Goal: Task Accomplishment & Management: Complete application form

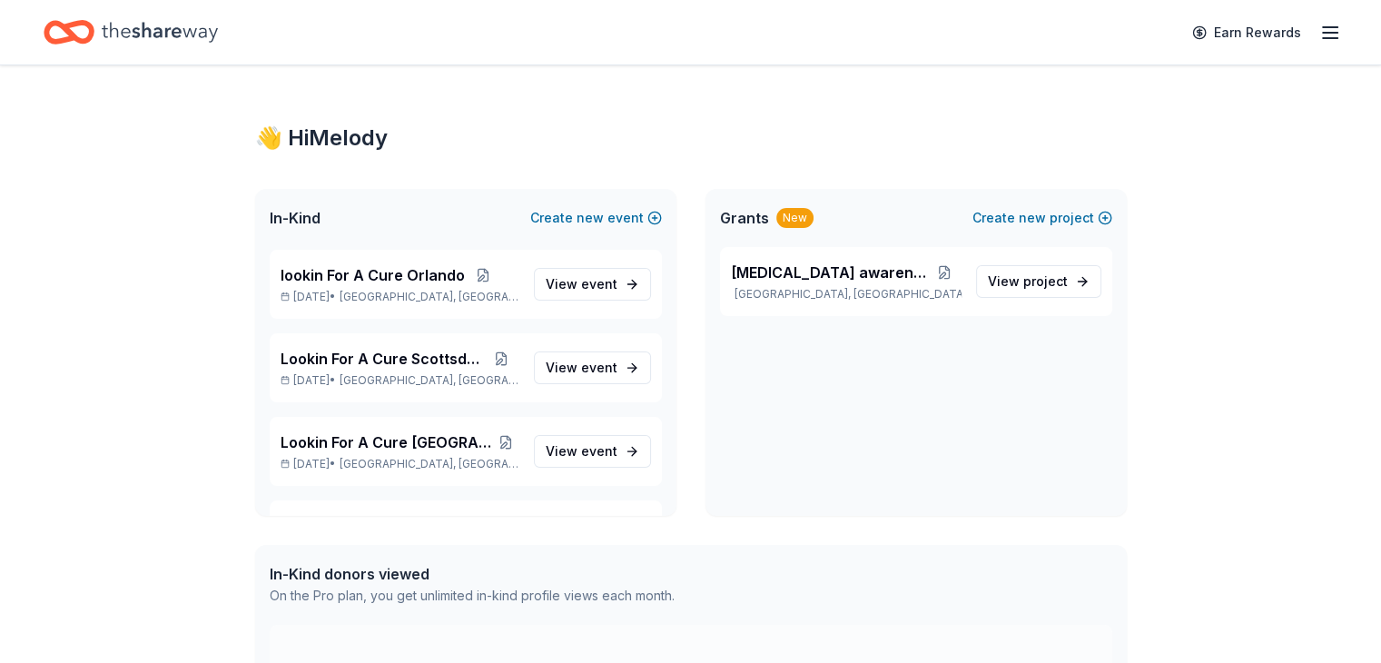
scroll to position [1332, 0]
click at [586, 447] on span "event" at bounding box center [599, 451] width 36 height 15
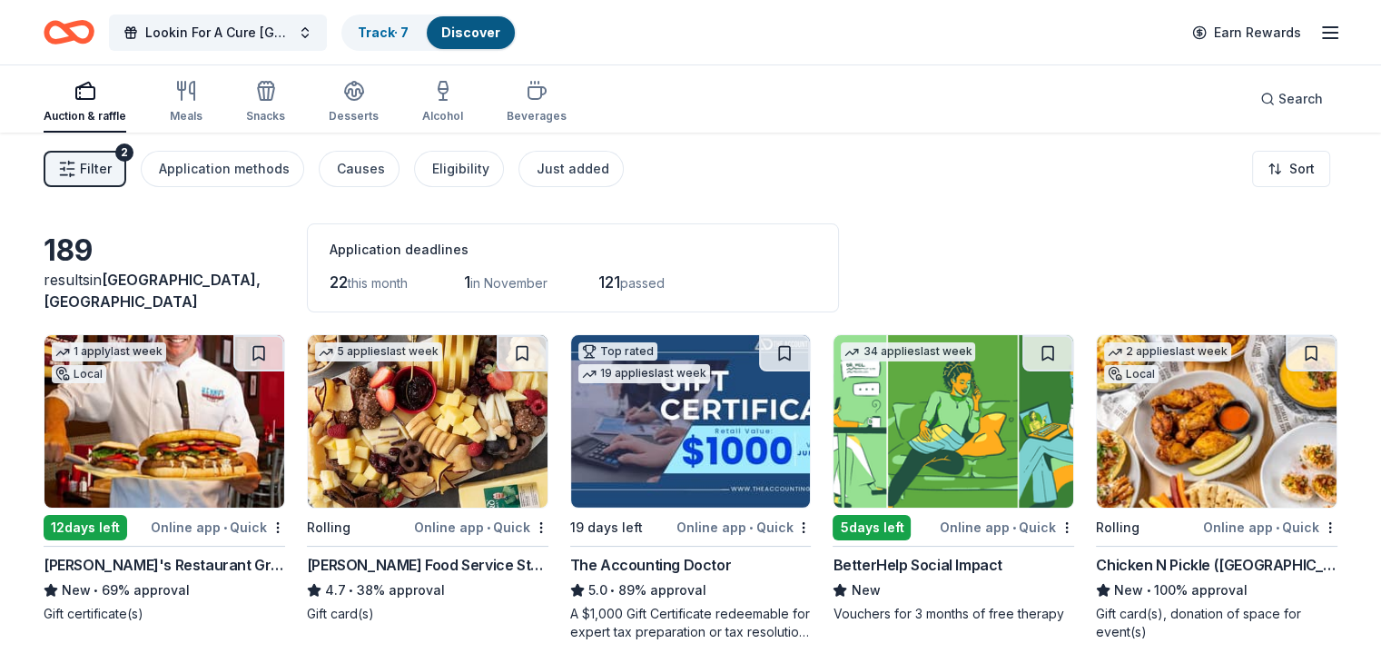
scroll to position [91, 0]
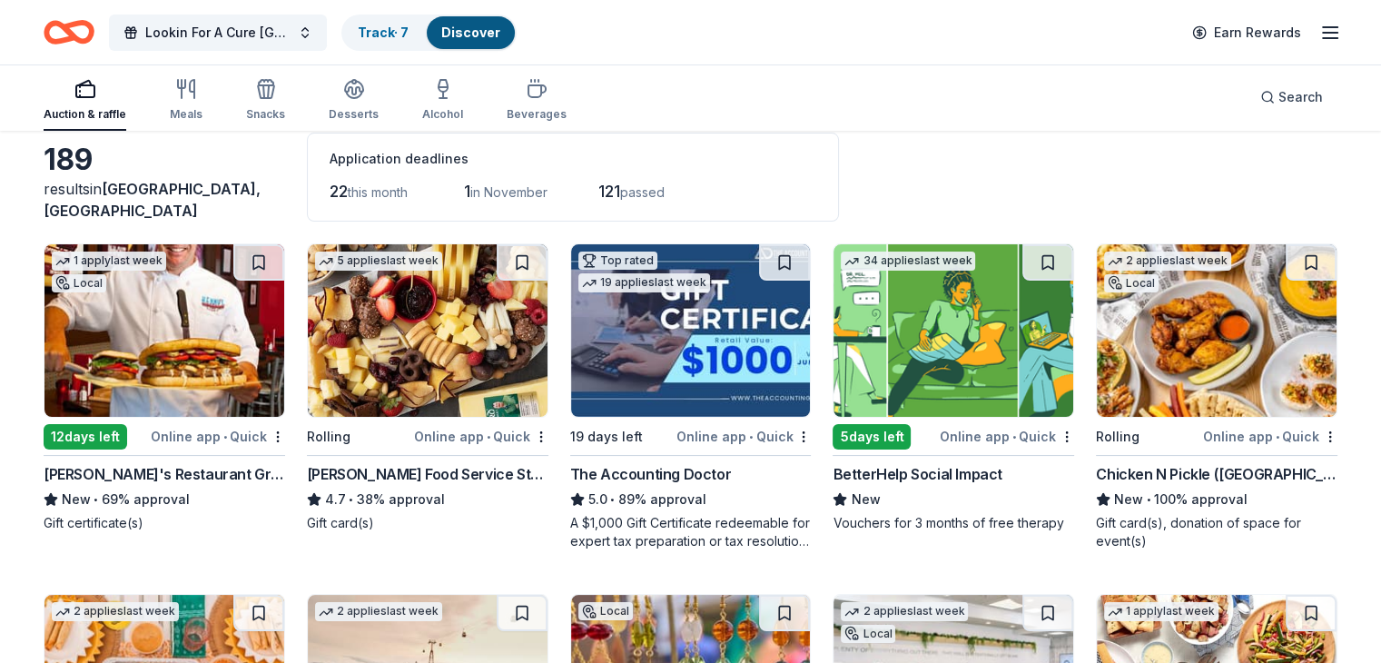
click at [1159, 333] on img at bounding box center [1216, 330] width 240 height 172
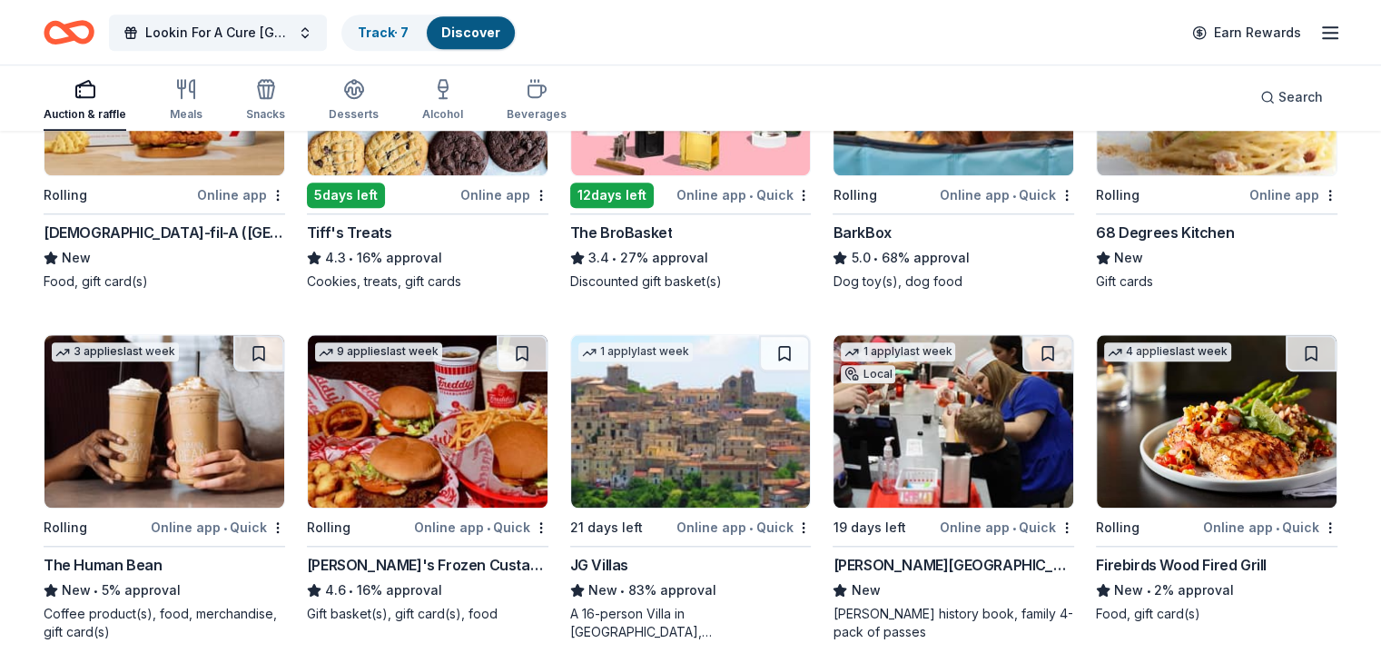
scroll to position [1837, 0]
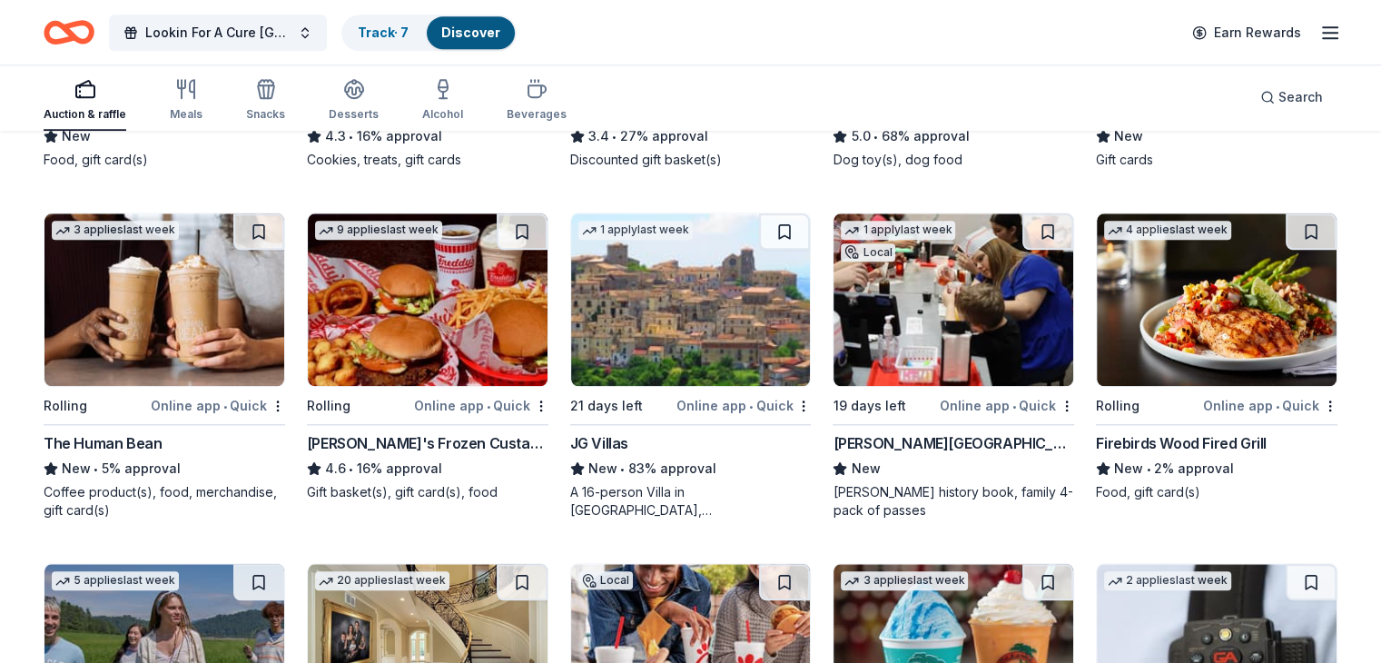
click at [953, 299] on img at bounding box center [953, 299] width 240 height 172
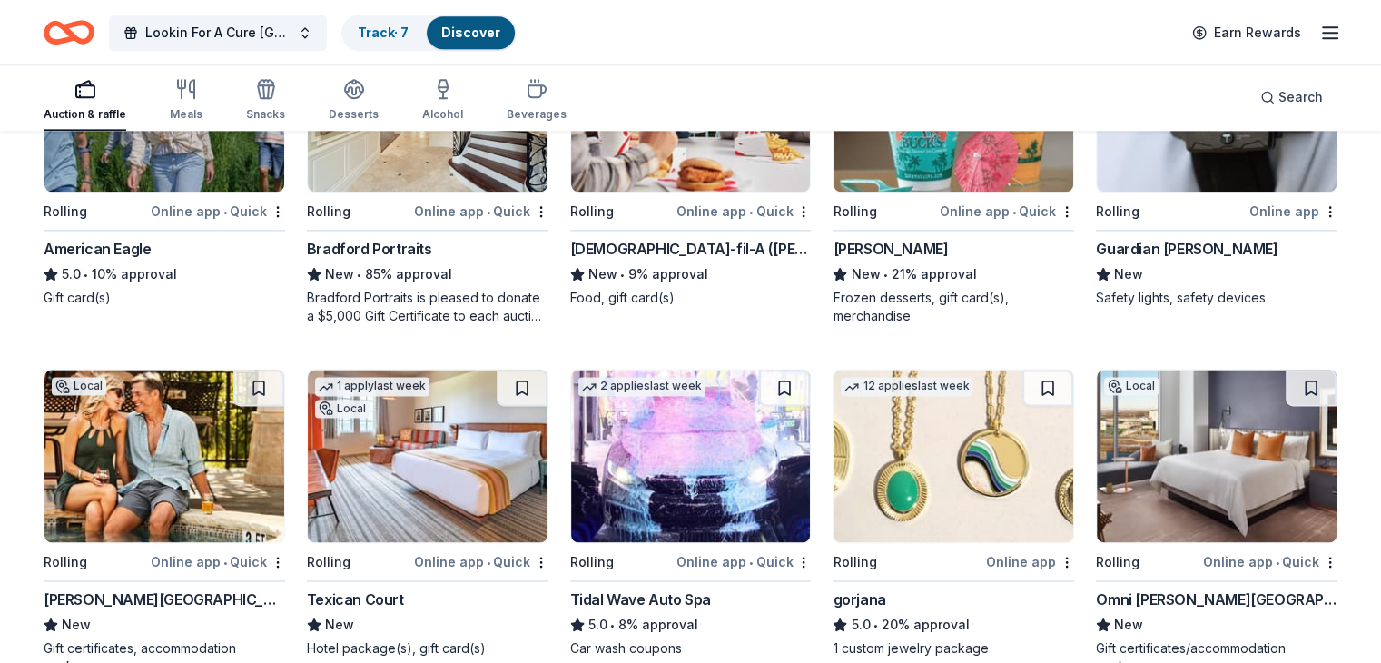
scroll to position [2538, 0]
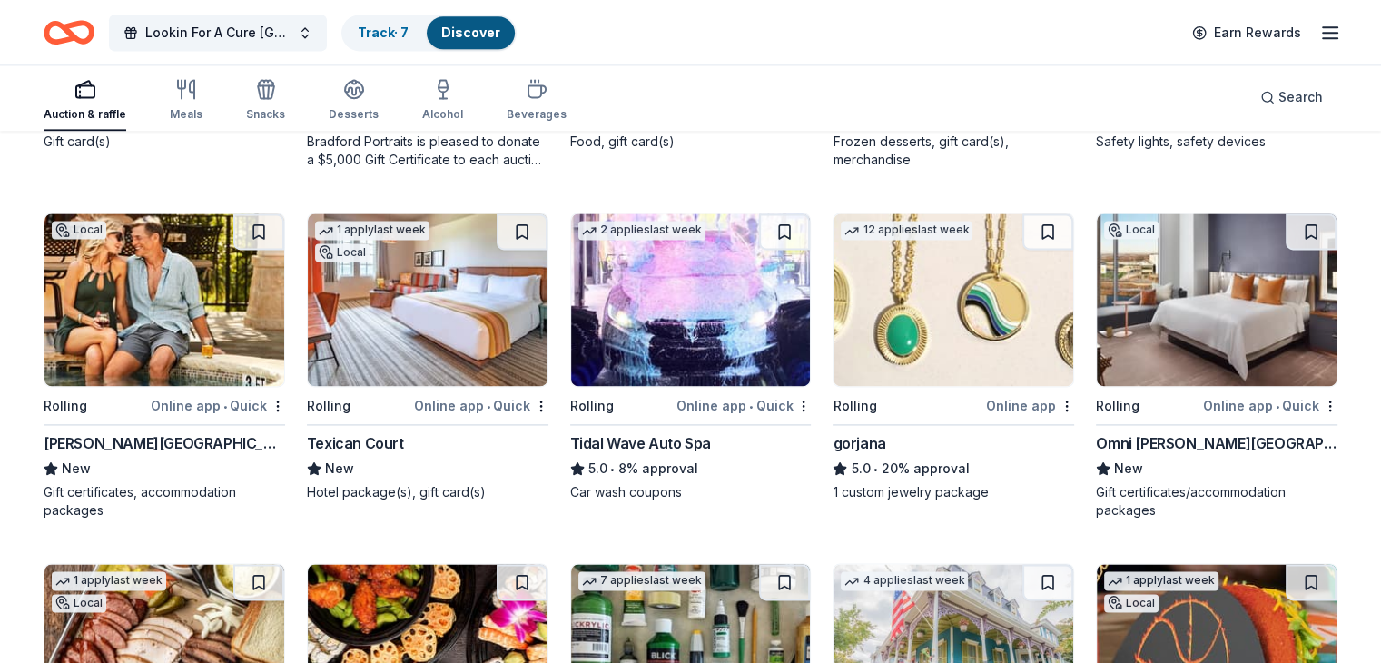
click at [418, 339] on img at bounding box center [428, 299] width 240 height 172
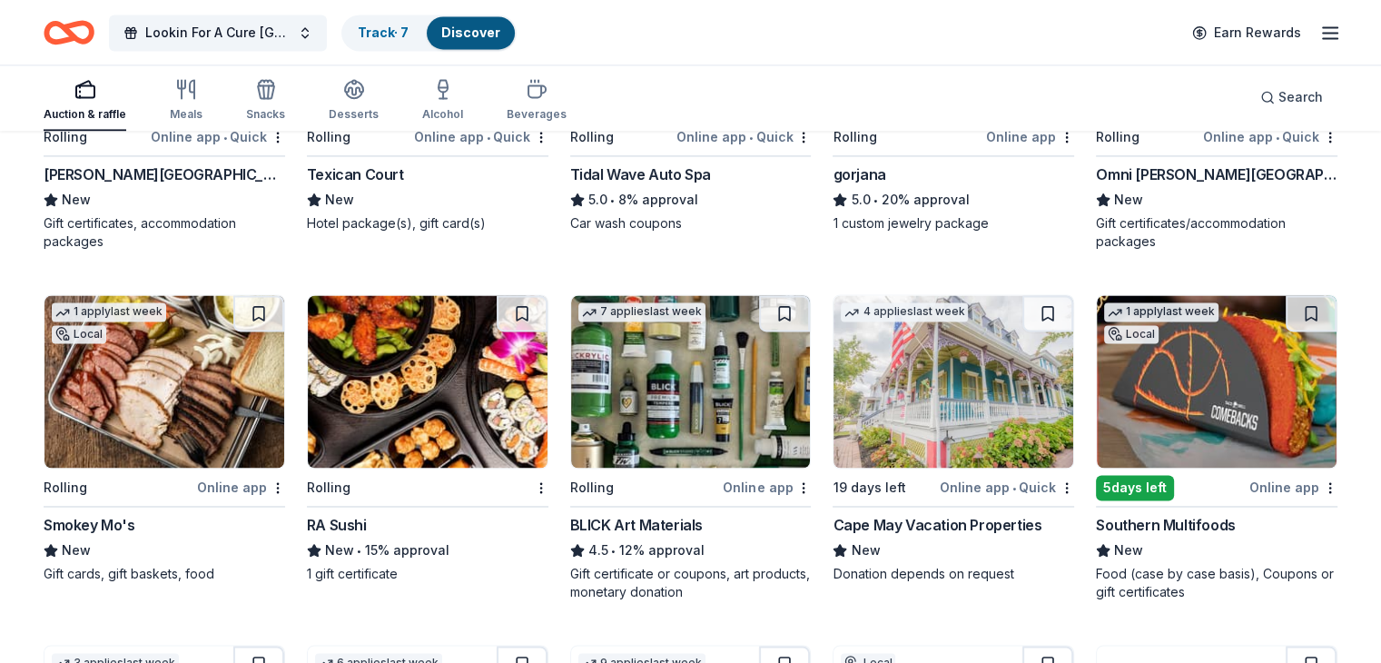
scroll to position [2810, 0]
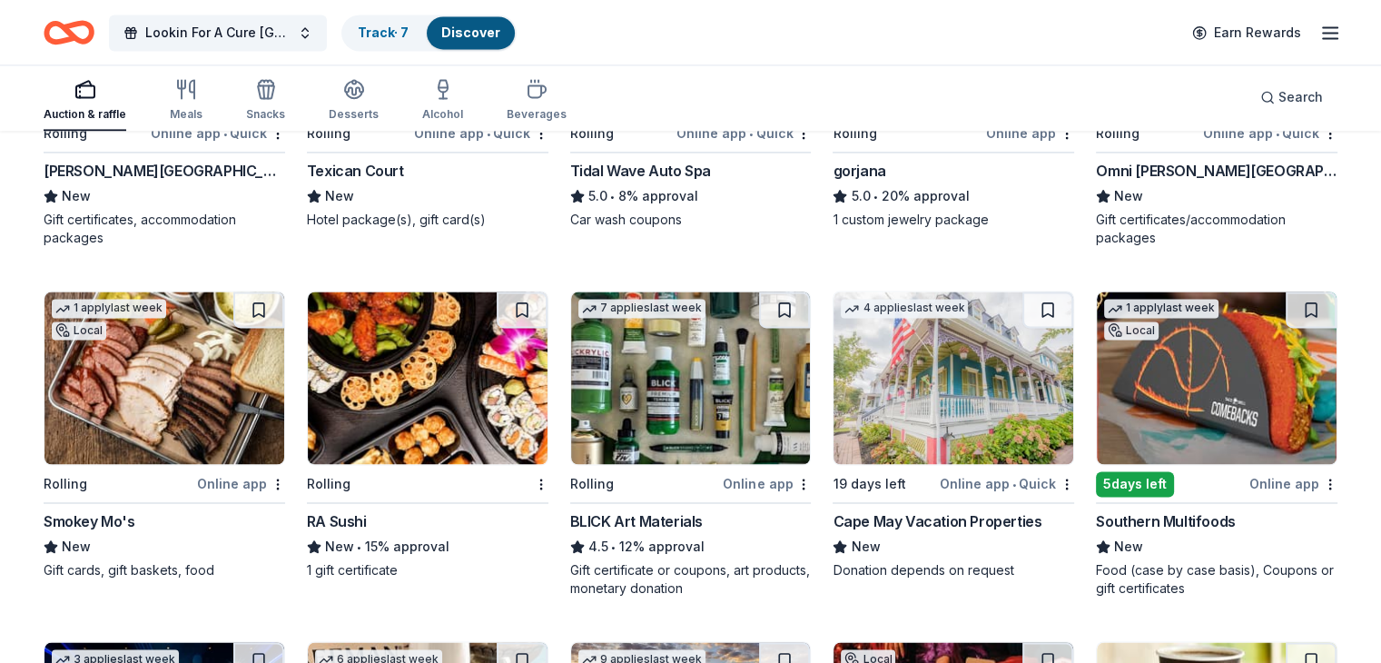
click at [976, 393] on img at bounding box center [953, 377] width 240 height 172
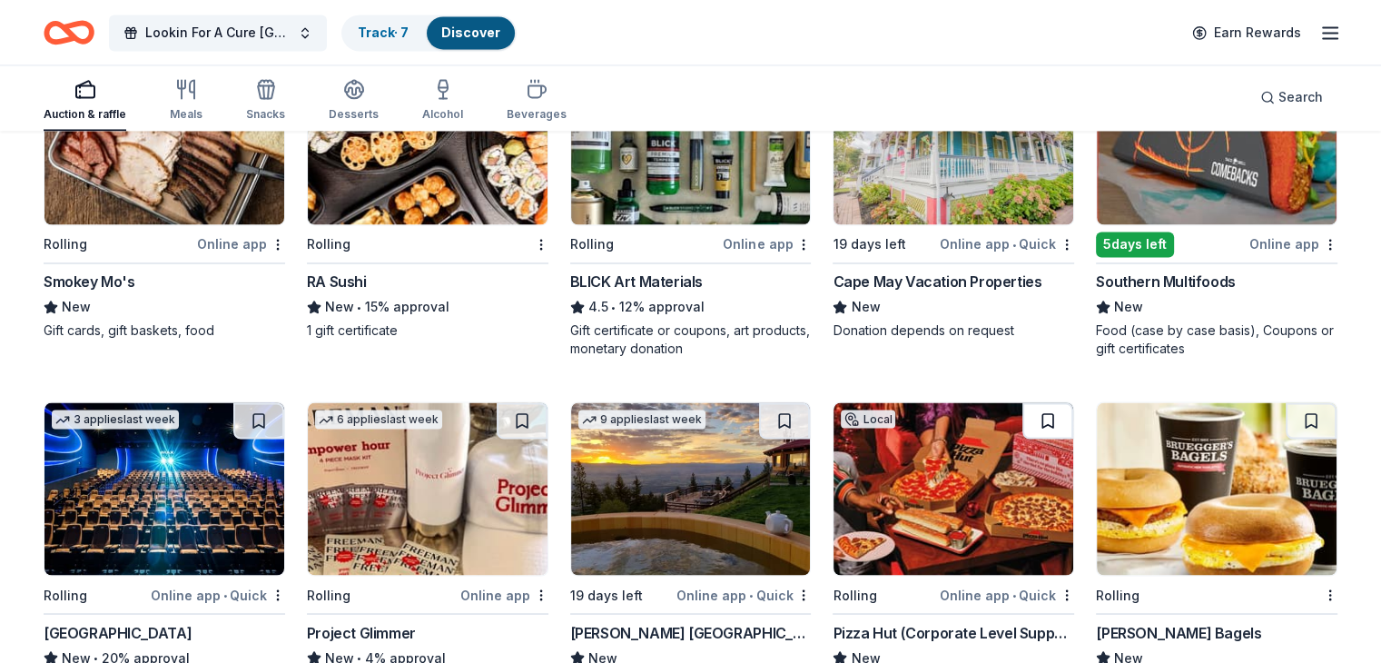
scroll to position [2901, 0]
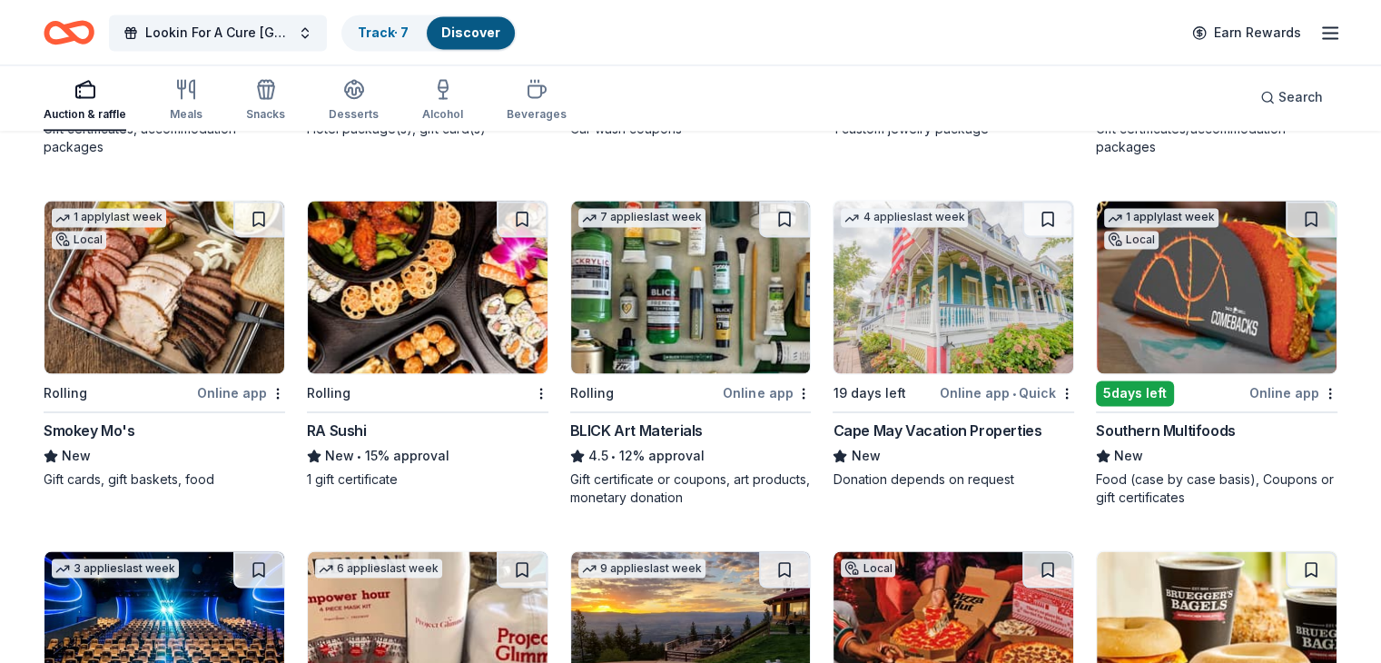
click at [1202, 303] on img at bounding box center [1216, 287] width 240 height 172
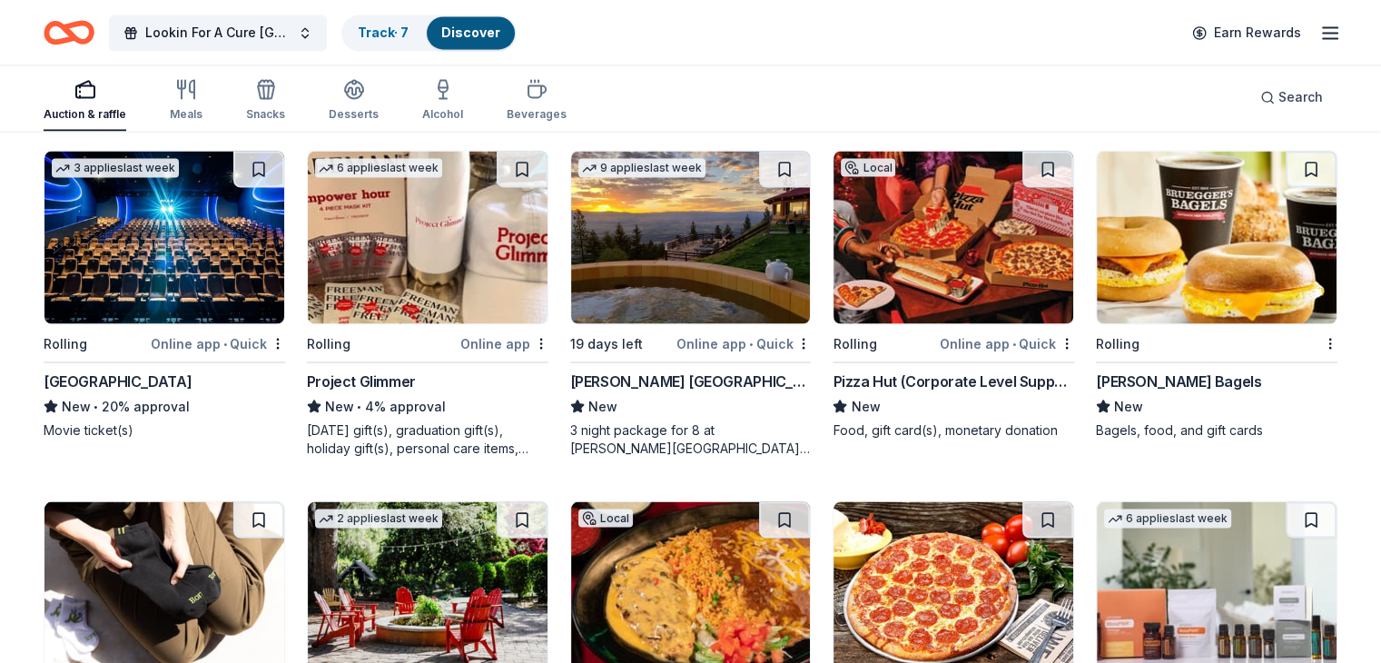
scroll to position [3355, 0]
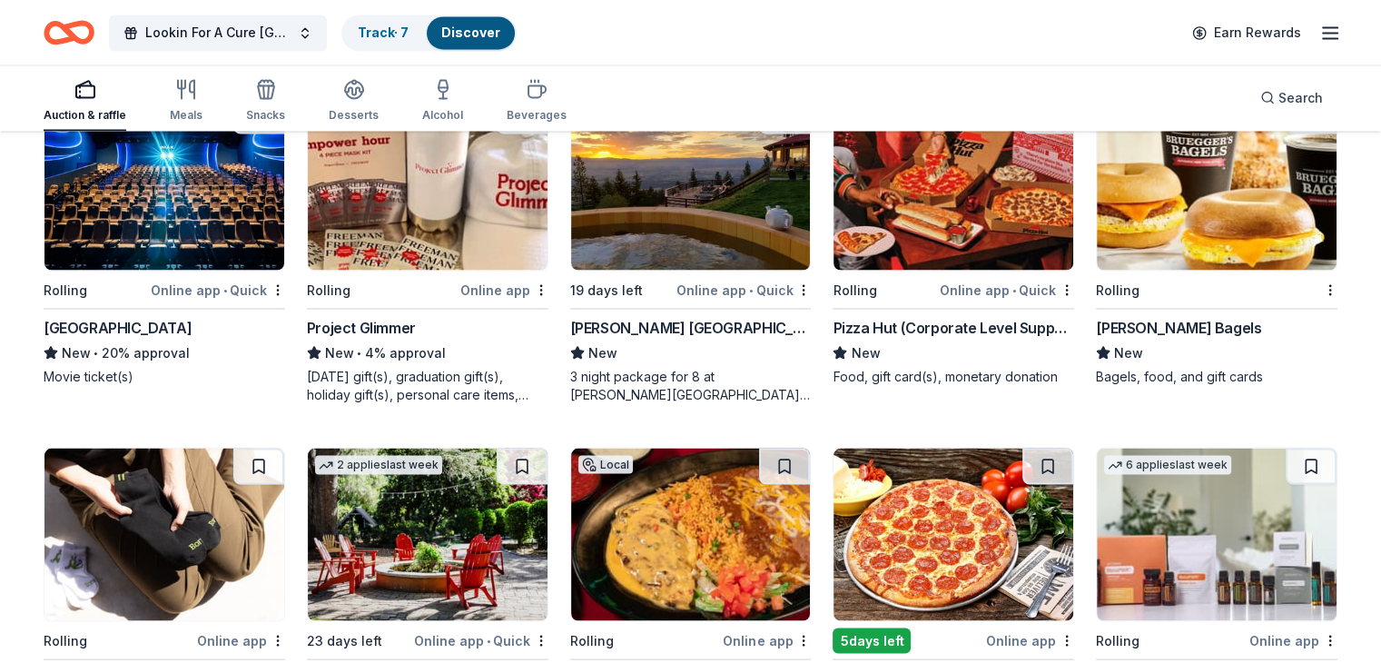
click at [682, 216] on img at bounding box center [691, 183] width 240 height 172
click at [924, 232] on img at bounding box center [953, 183] width 240 height 172
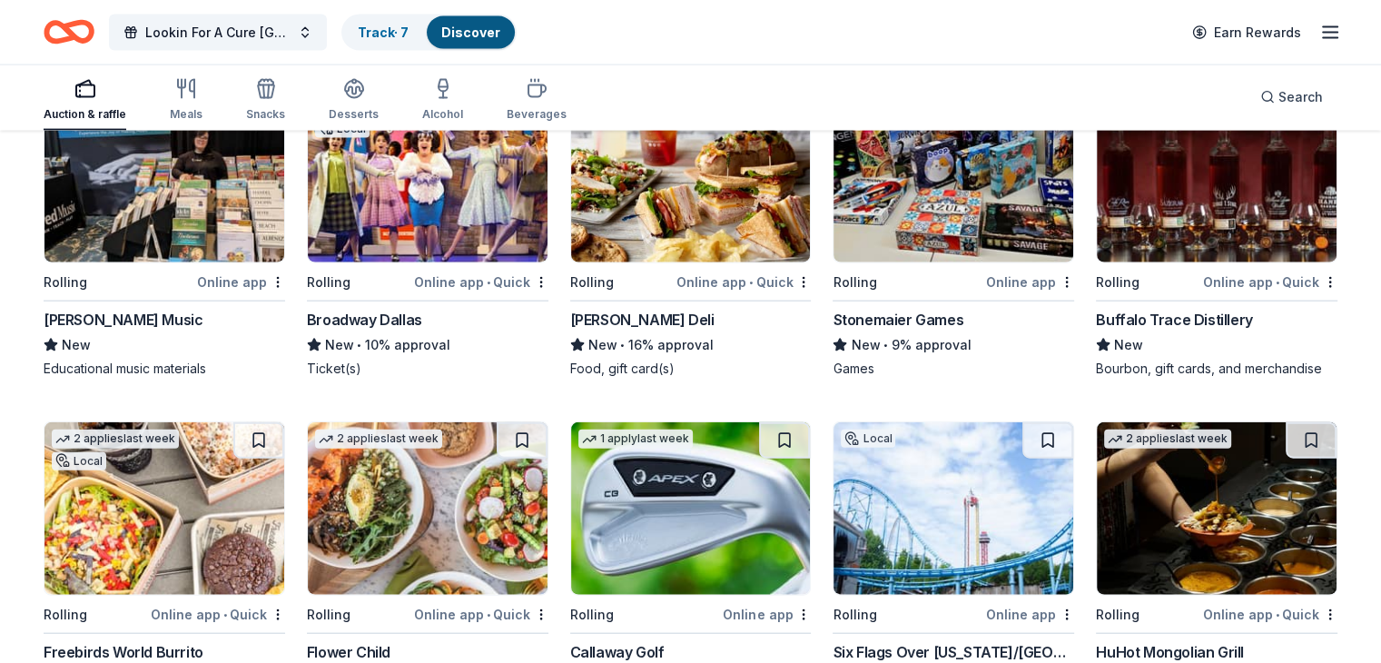
scroll to position [4081, 0]
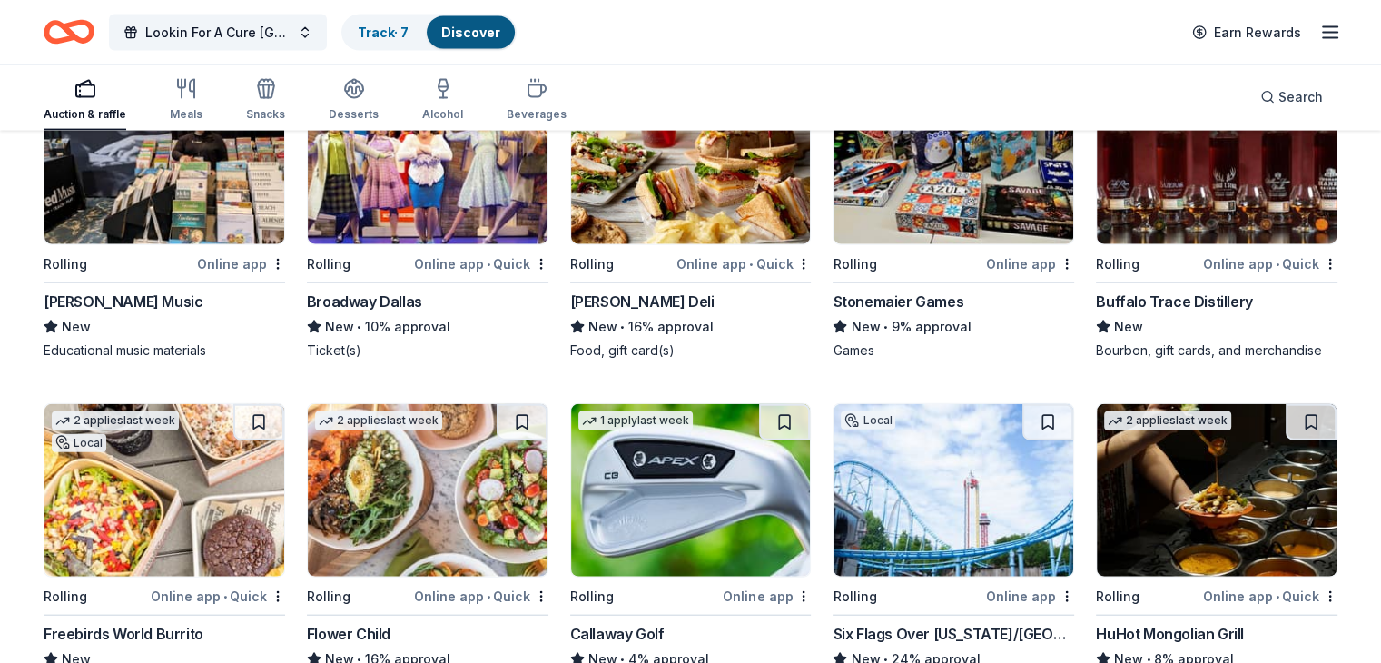
click at [1224, 193] on img at bounding box center [1216, 158] width 240 height 172
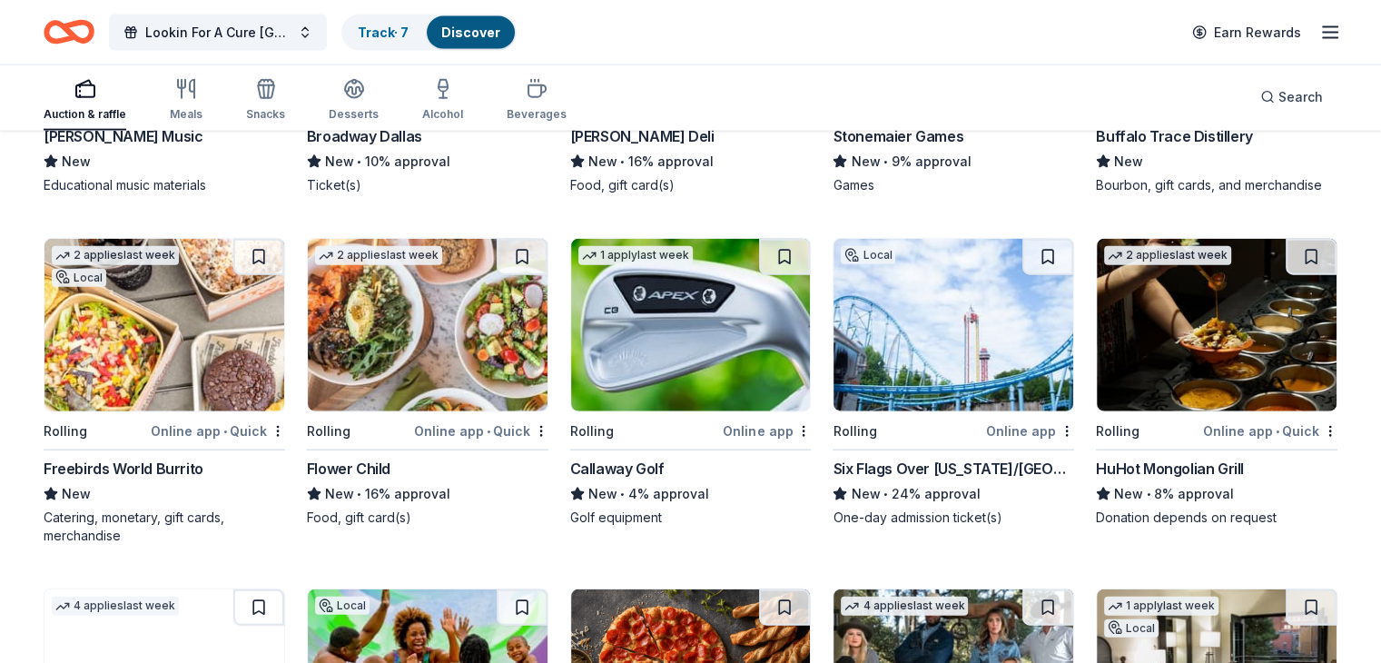
scroll to position [4262, 0]
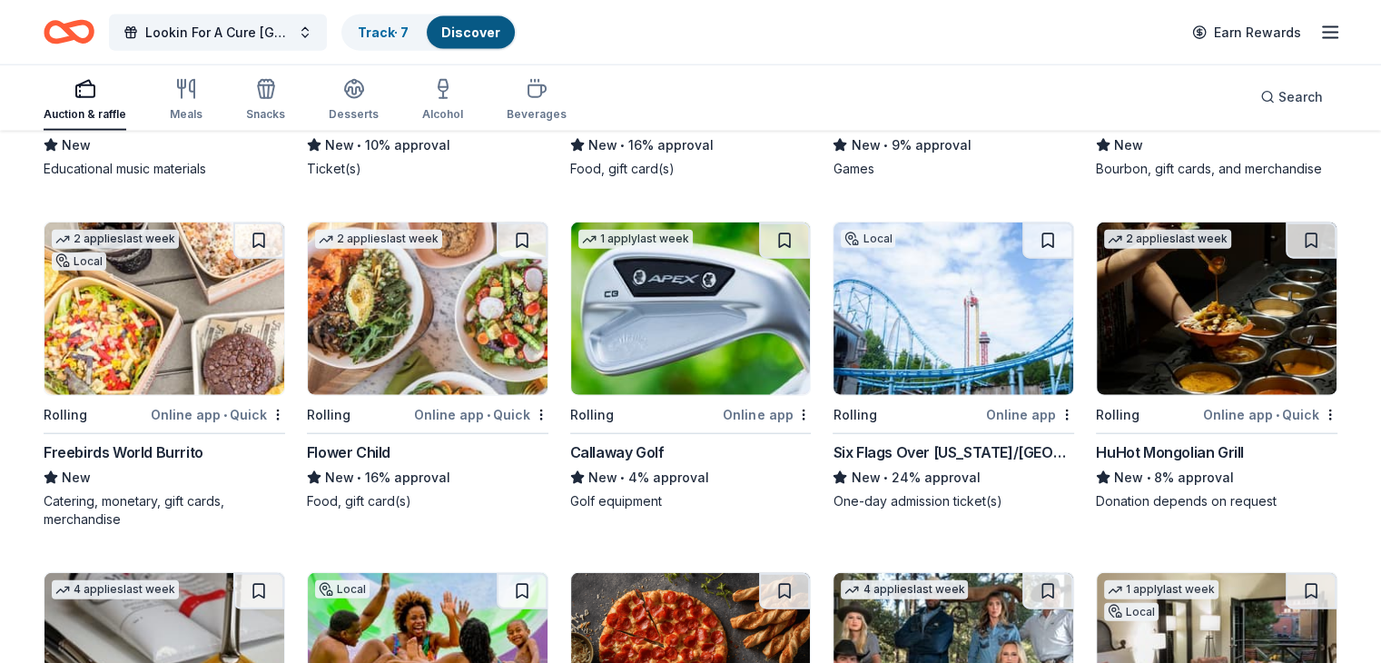
click at [964, 308] on img at bounding box center [953, 308] width 240 height 172
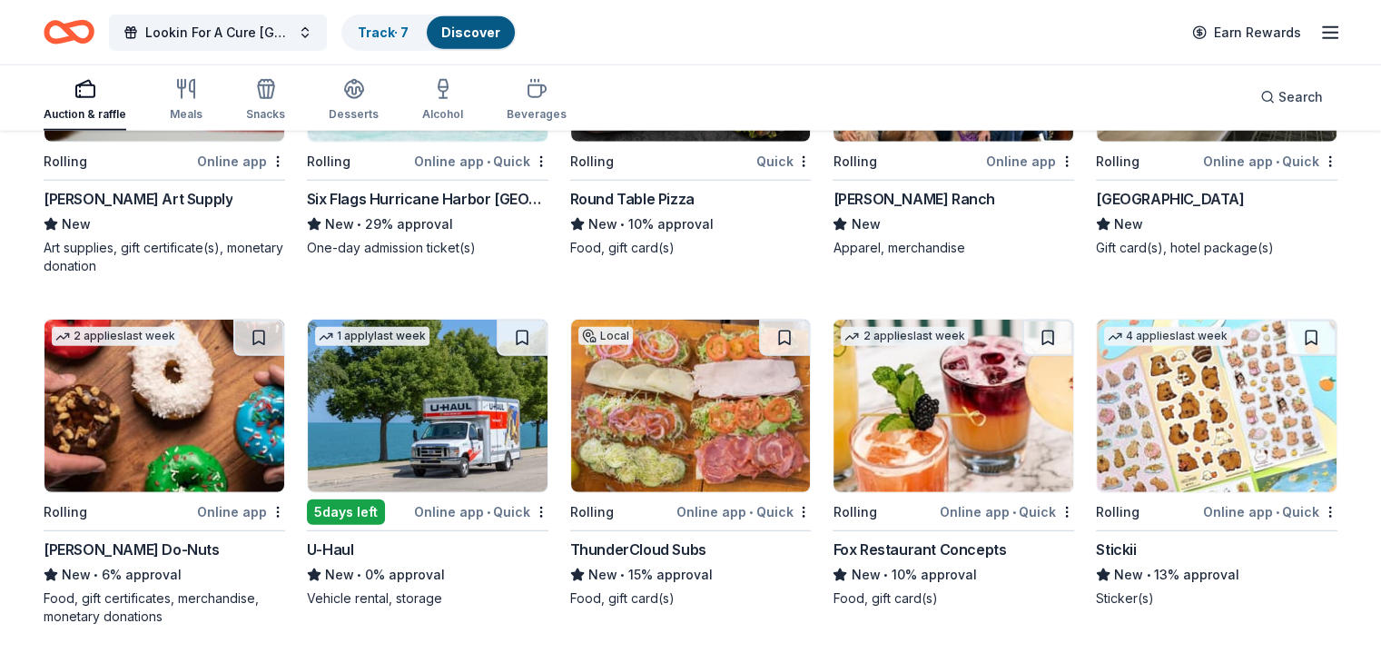
scroll to position [4898, 0]
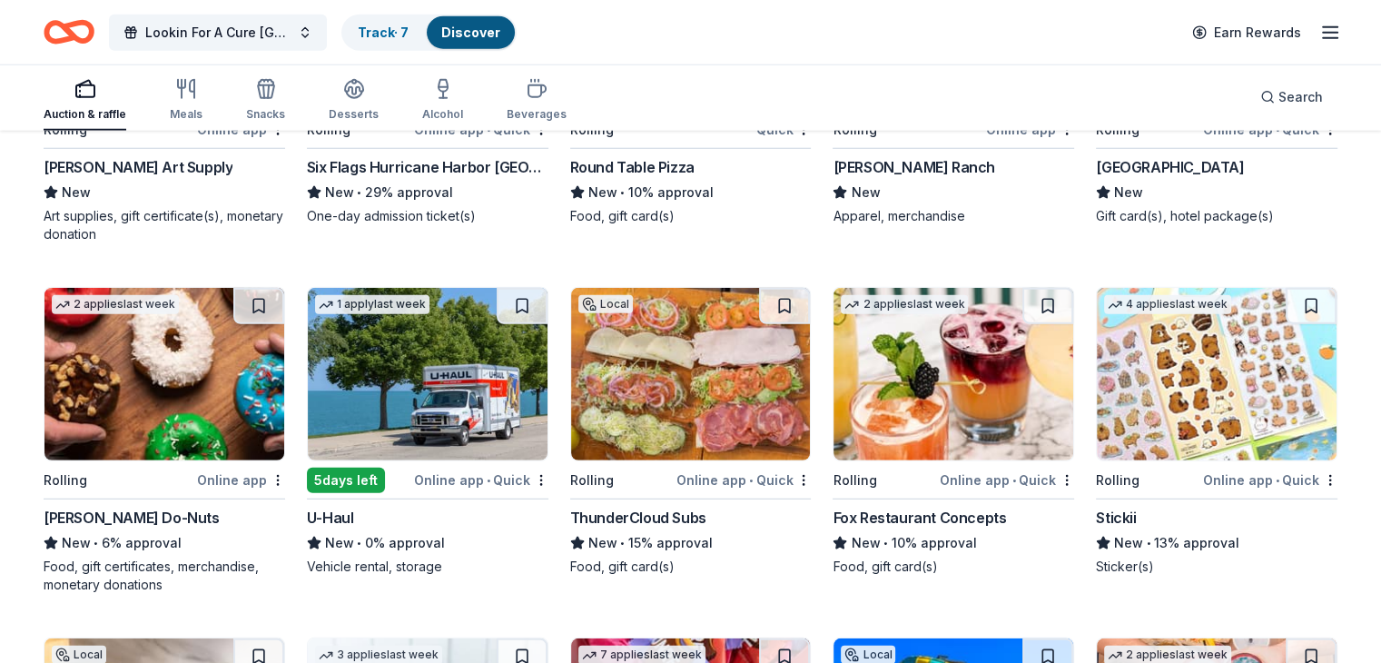
click at [152, 387] on img at bounding box center [164, 374] width 240 height 172
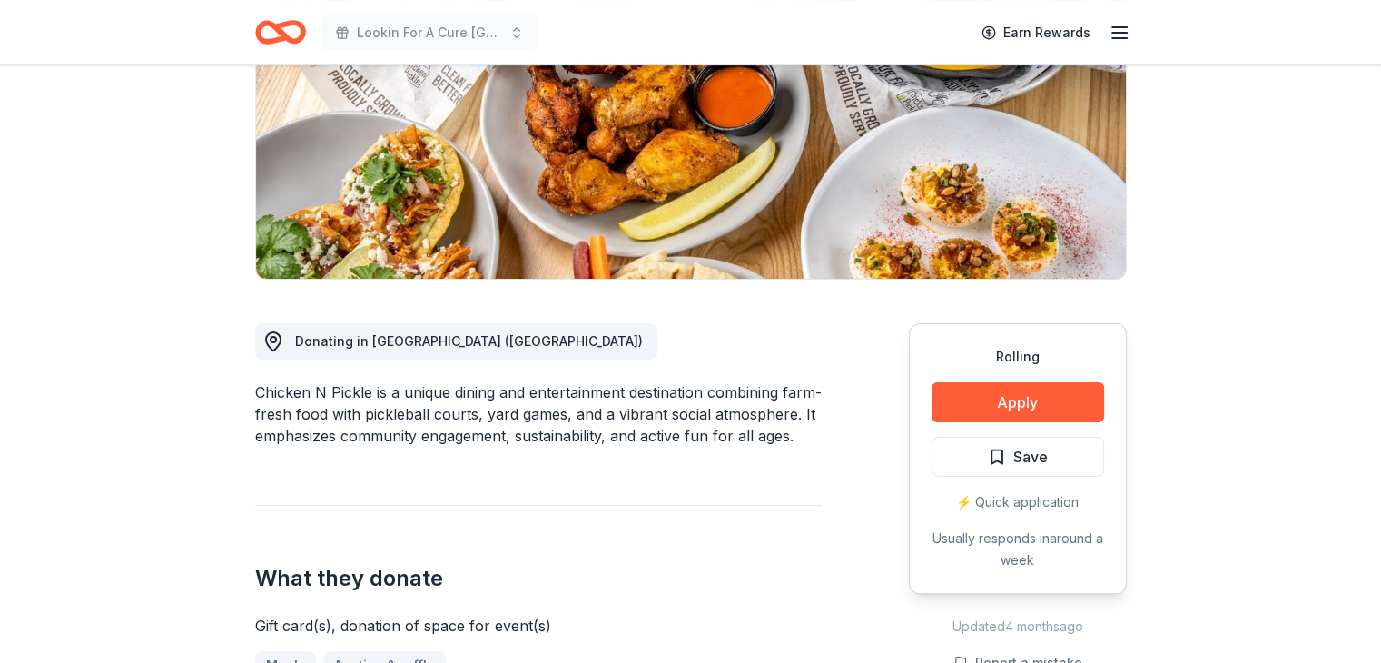
scroll to position [363, 0]
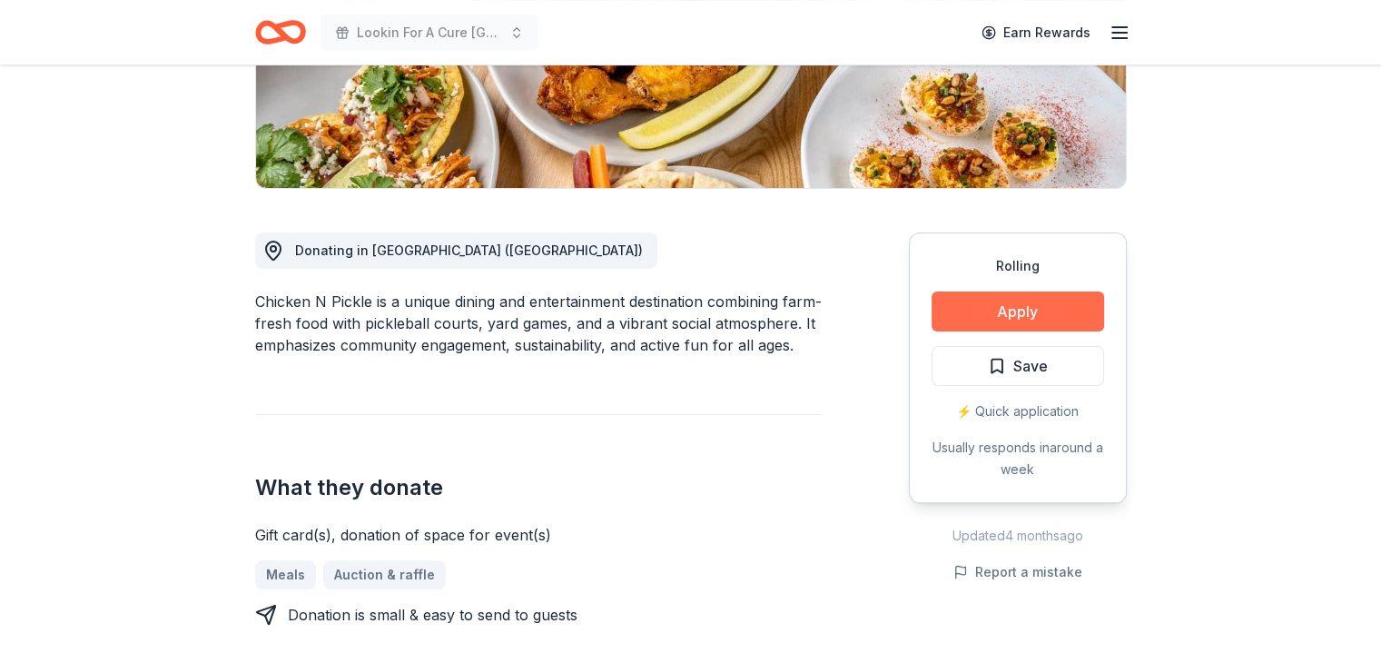
click at [1017, 310] on button "Apply" at bounding box center [1017, 311] width 172 height 40
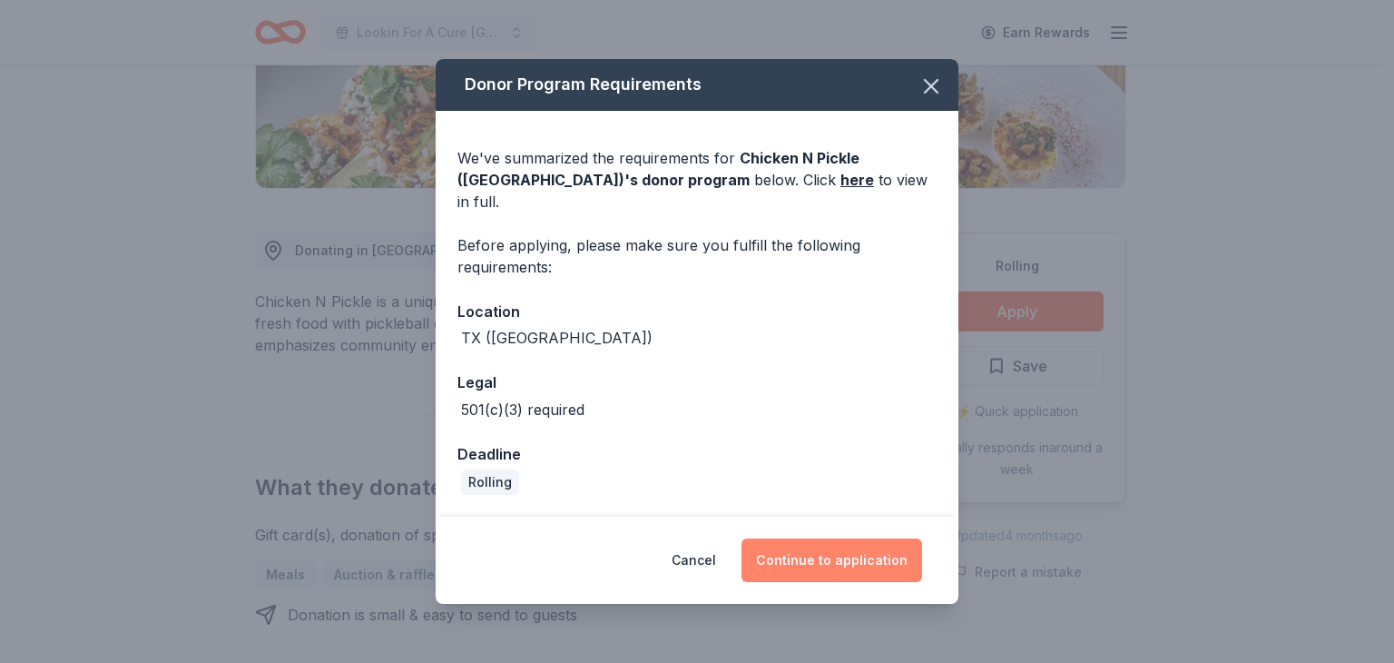
click at [817, 550] on button "Continue to application" at bounding box center [832, 560] width 181 height 44
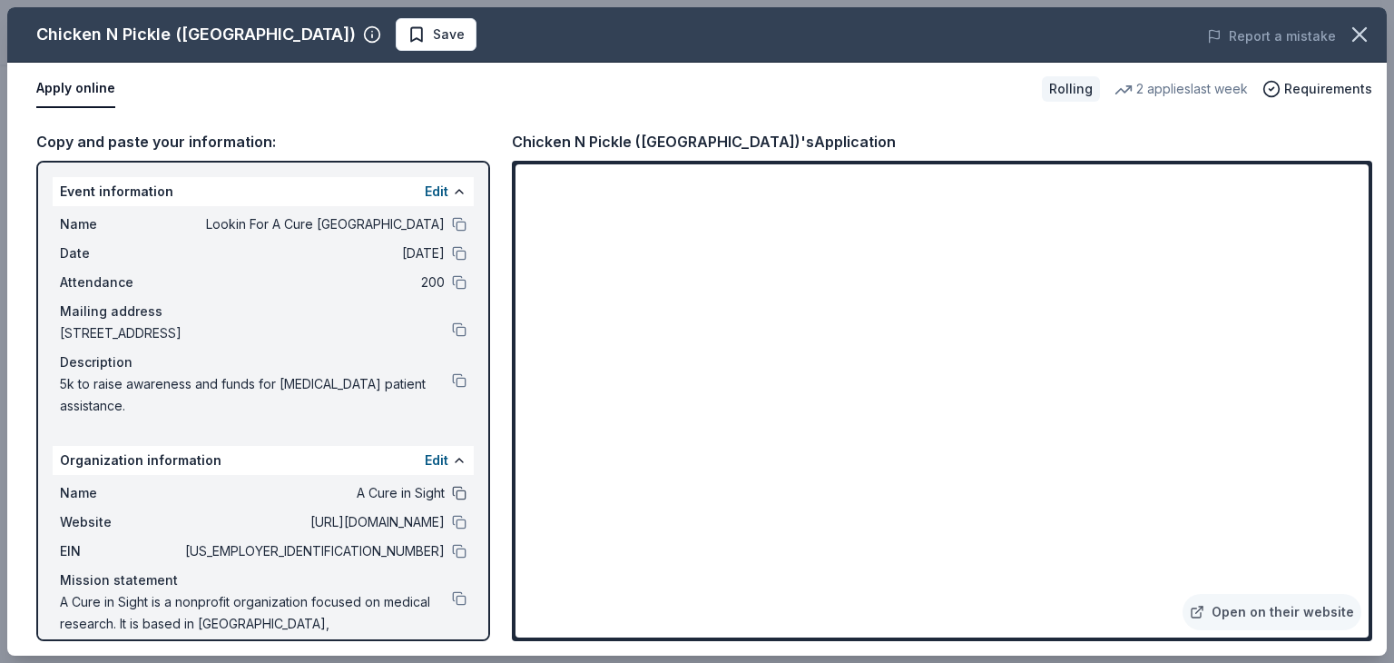
click at [452, 491] on button at bounding box center [459, 493] width 15 height 15
click at [452, 249] on button at bounding box center [459, 253] width 15 height 15
click at [452, 277] on button at bounding box center [459, 282] width 15 height 15
click at [452, 375] on button at bounding box center [459, 380] width 15 height 15
click at [452, 546] on button at bounding box center [459, 551] width 15 height 15
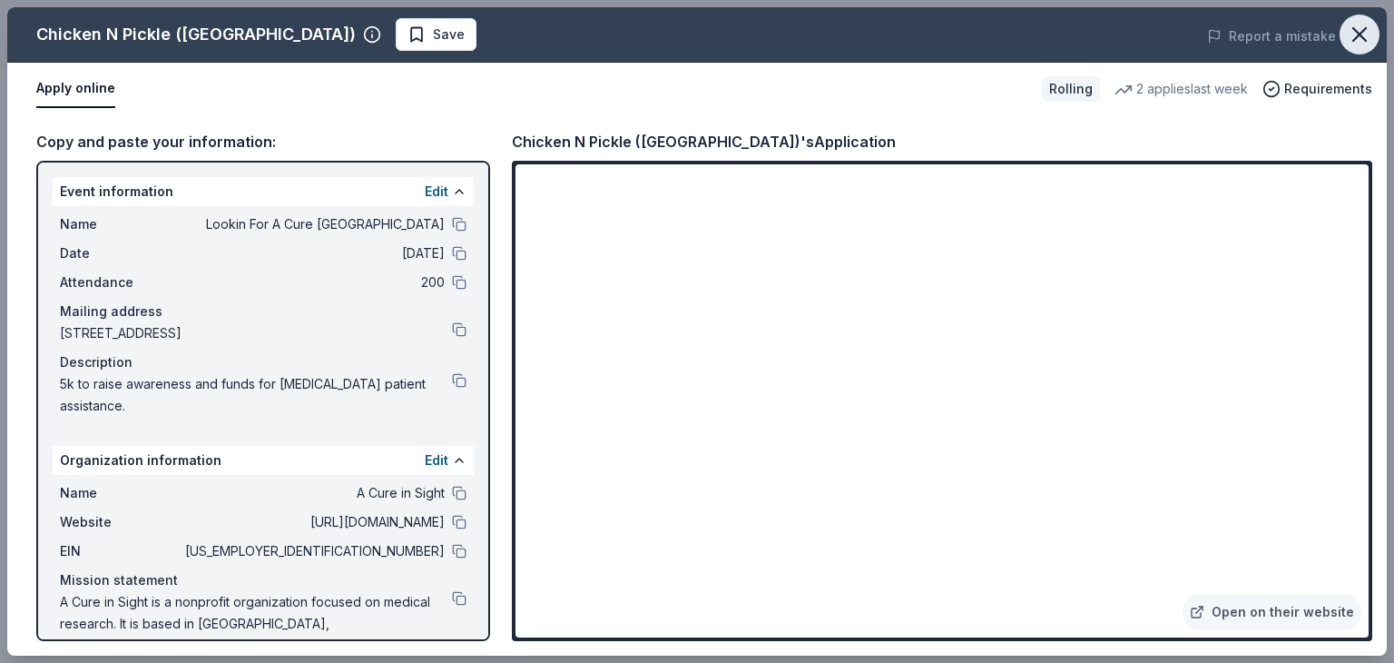
click at [1356, 30] on icon "button" at bounding box center [1359, 34] width 13 height 13
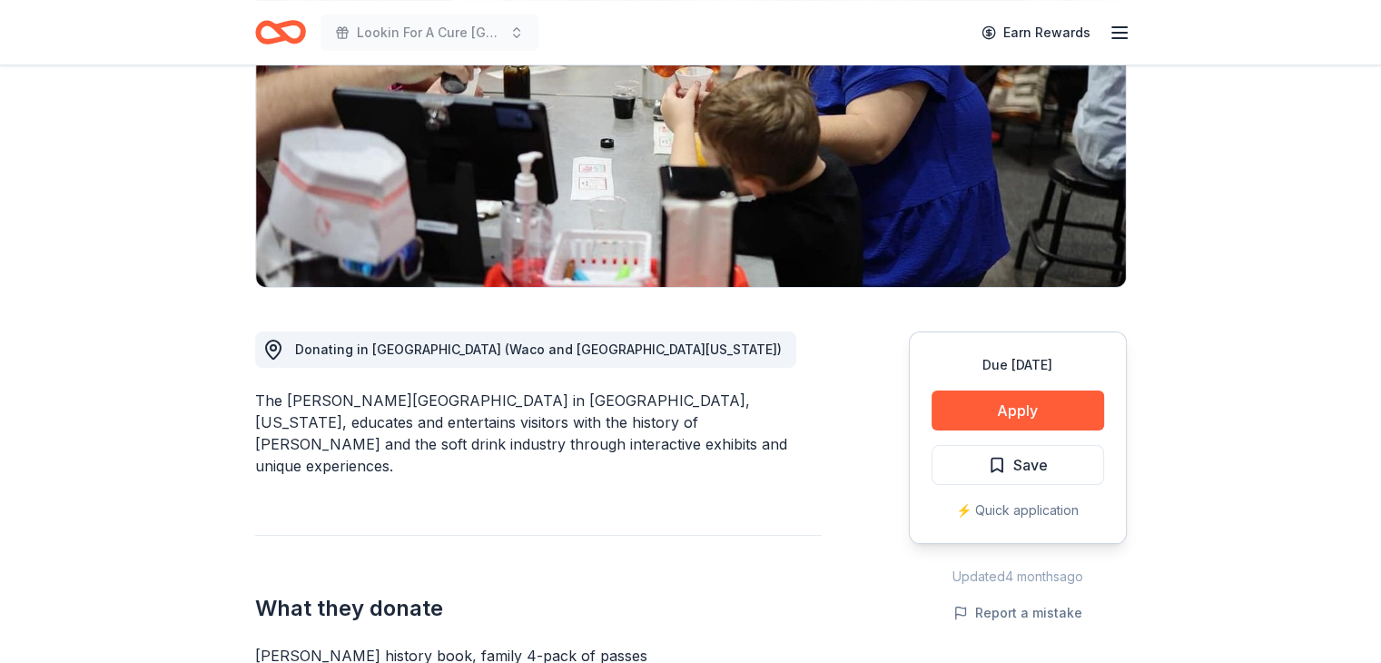
scroll to position [272, 0]
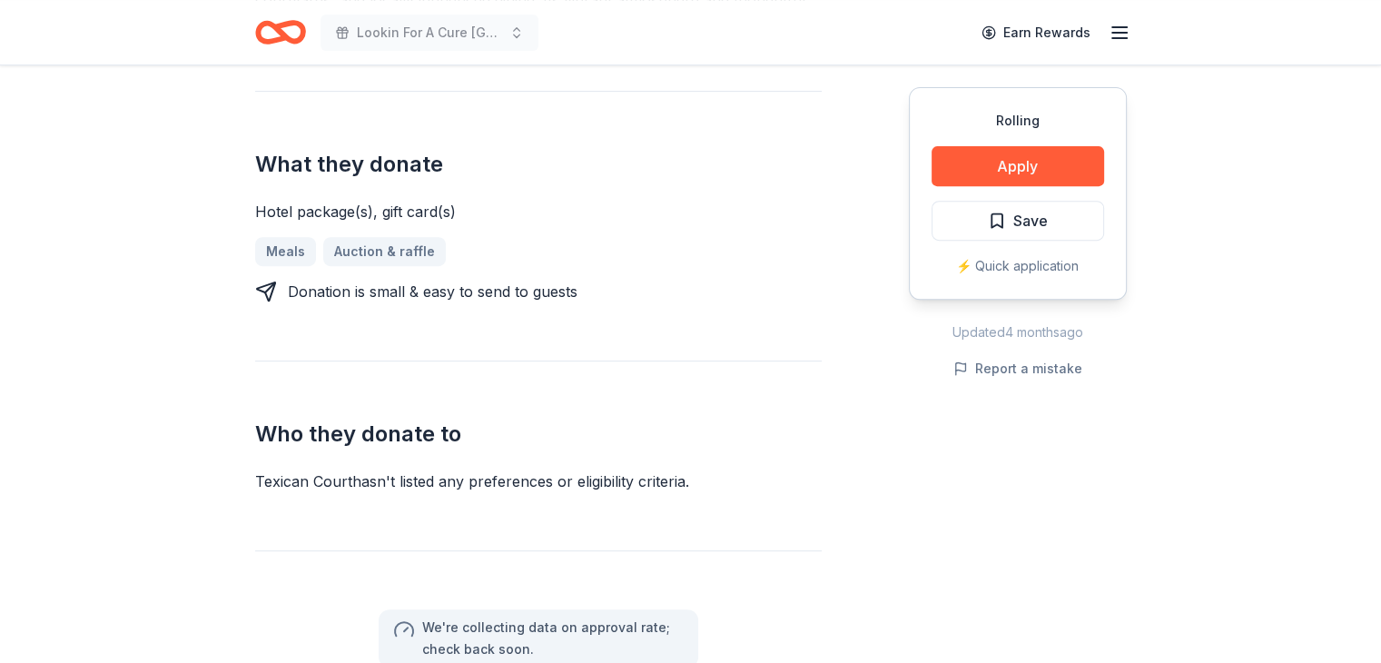
scroll to position [726, 0]
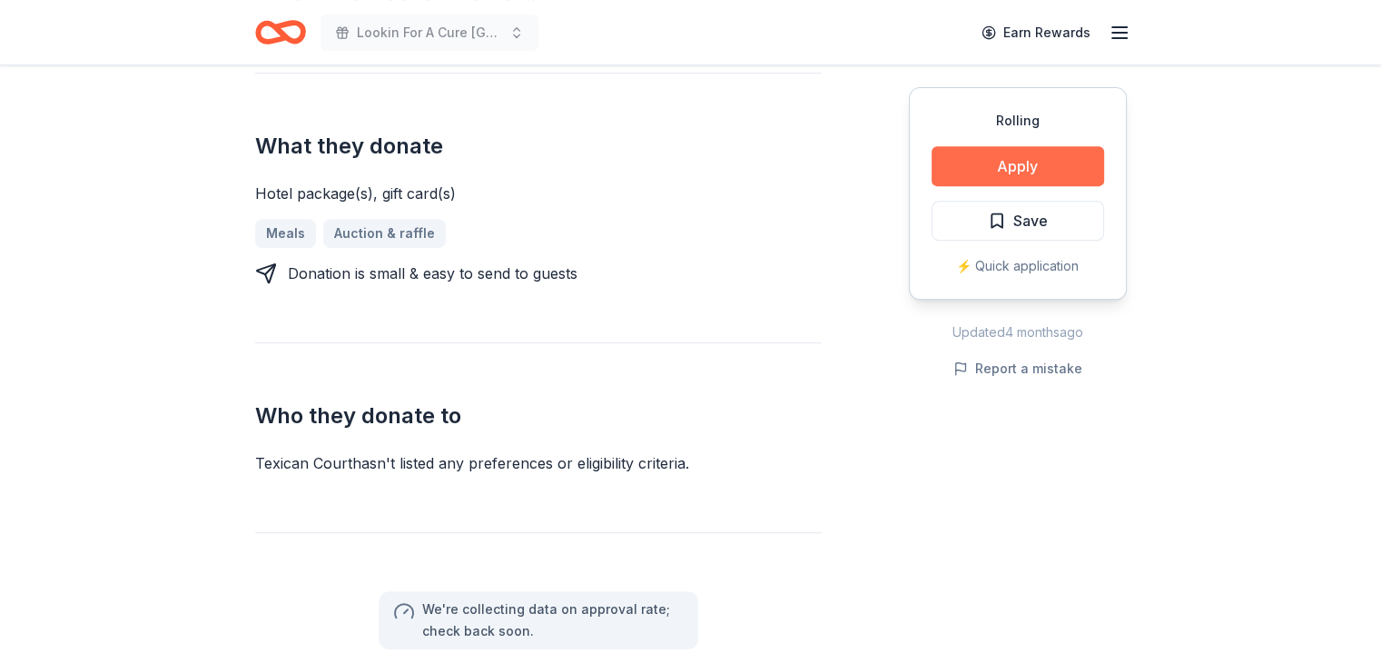
click at [1000, 160] on button "Apply" at bounding box center [1017, 166] width 172 height 40
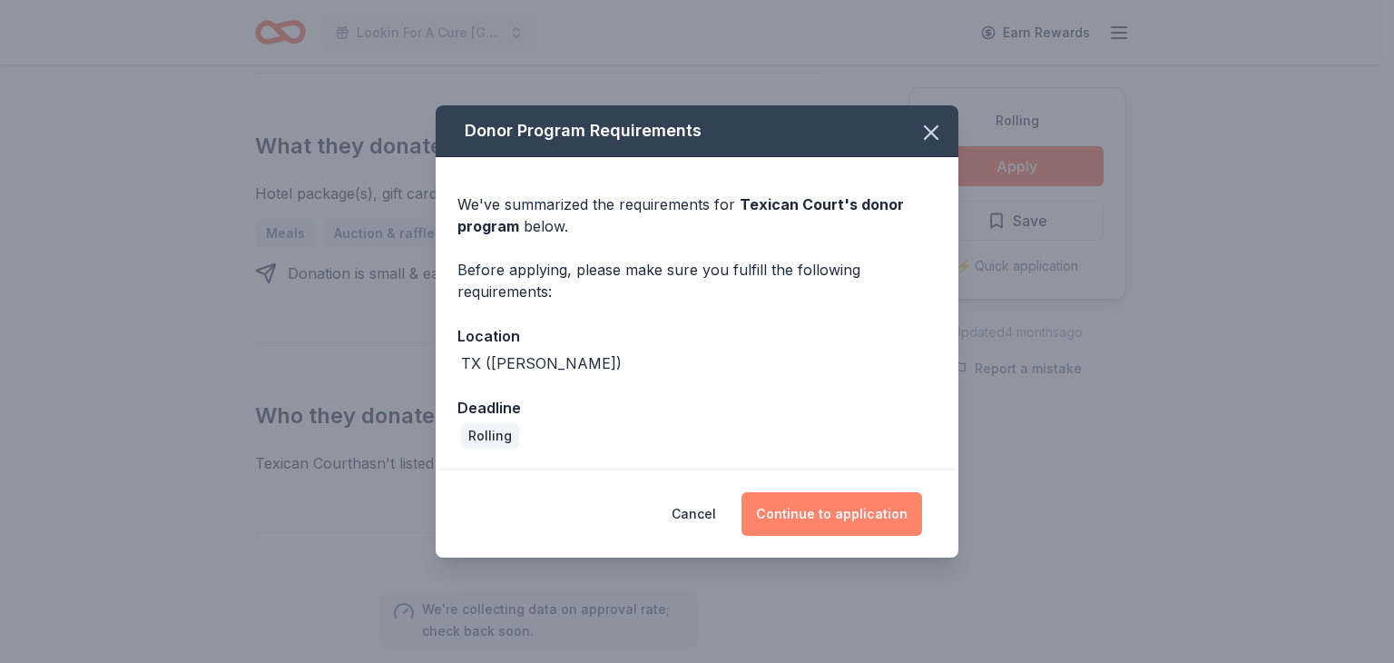
click at [818, 511] on button "Continue to application" at bounding box center [832, 514] width 181 height 44
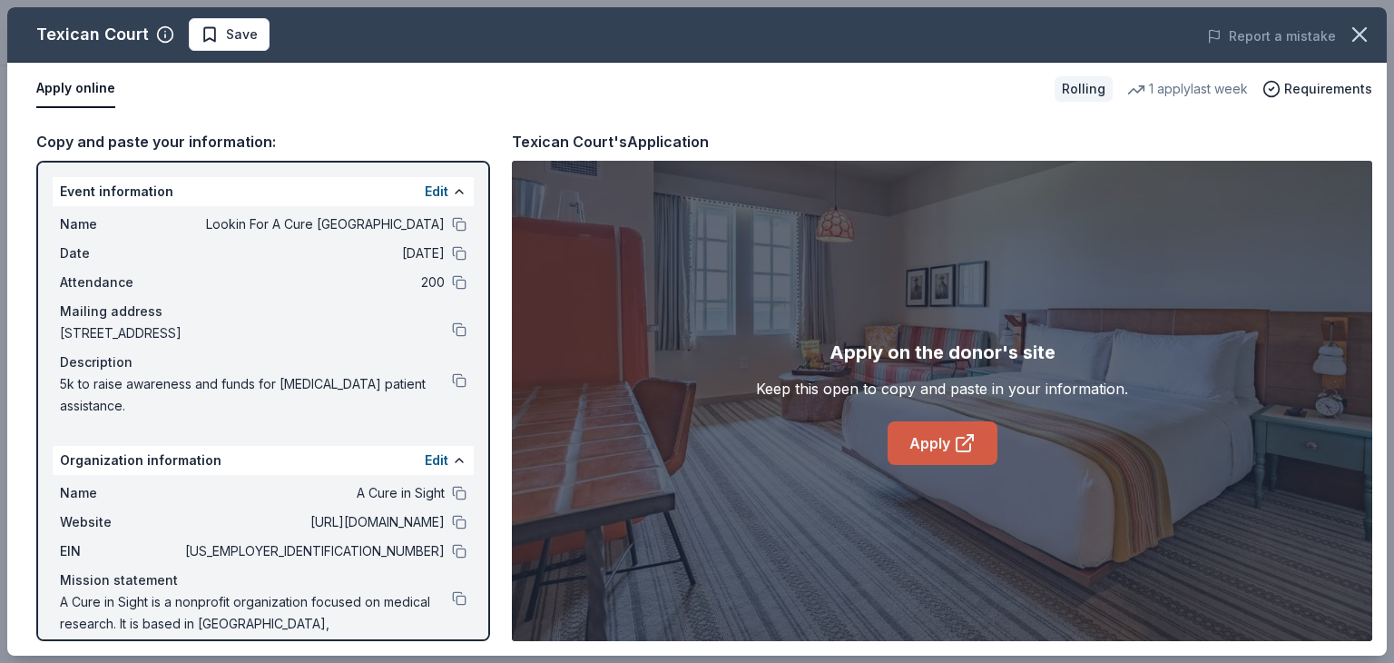
click at [940, 438] on link "Apply" at bounding box center [943, 443] width 110 height 44
click at [452, 491] on button at bounding box center [459, 493] width 15 height 15
click at [452, 517] on button at bounding box center [459, 522] width 15 height 15
click at [452, 381] on button at bounding box center [459, 380] width 15 height 15
click at [1347, 34] on icon "button" at bounding box center [1359, 34] width 25 height 25
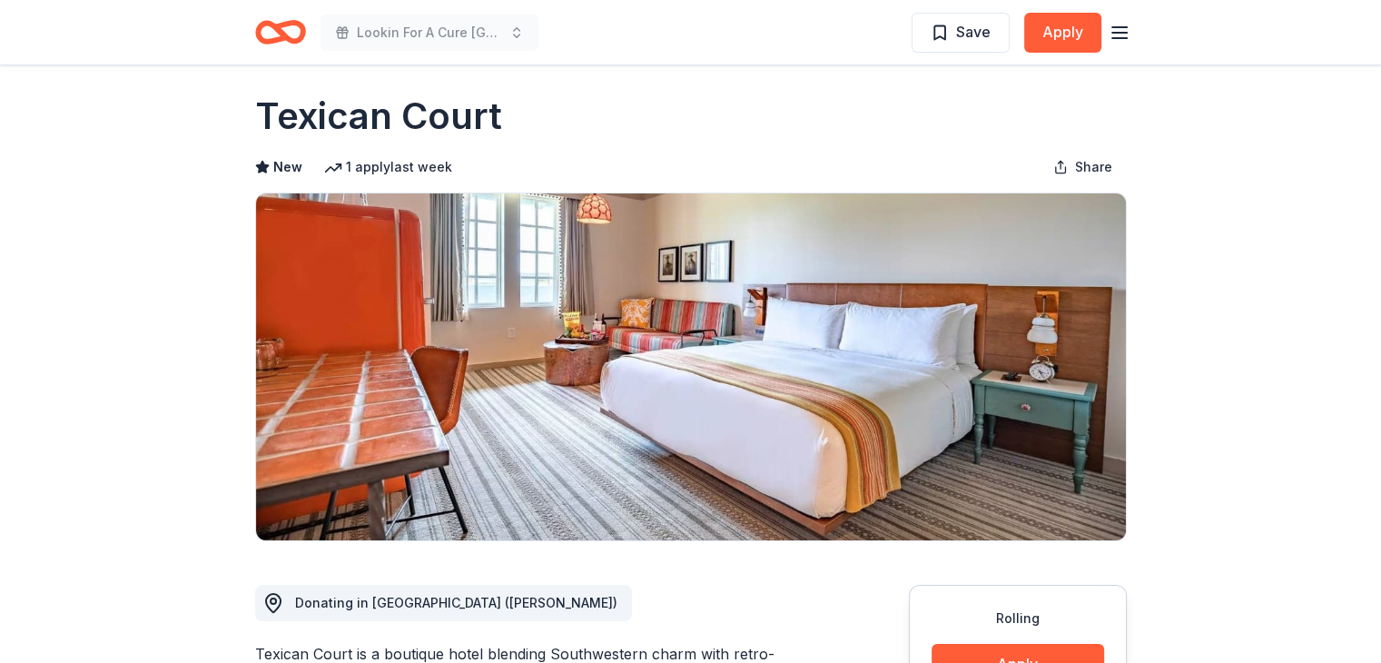
scroll to position [0, 0]
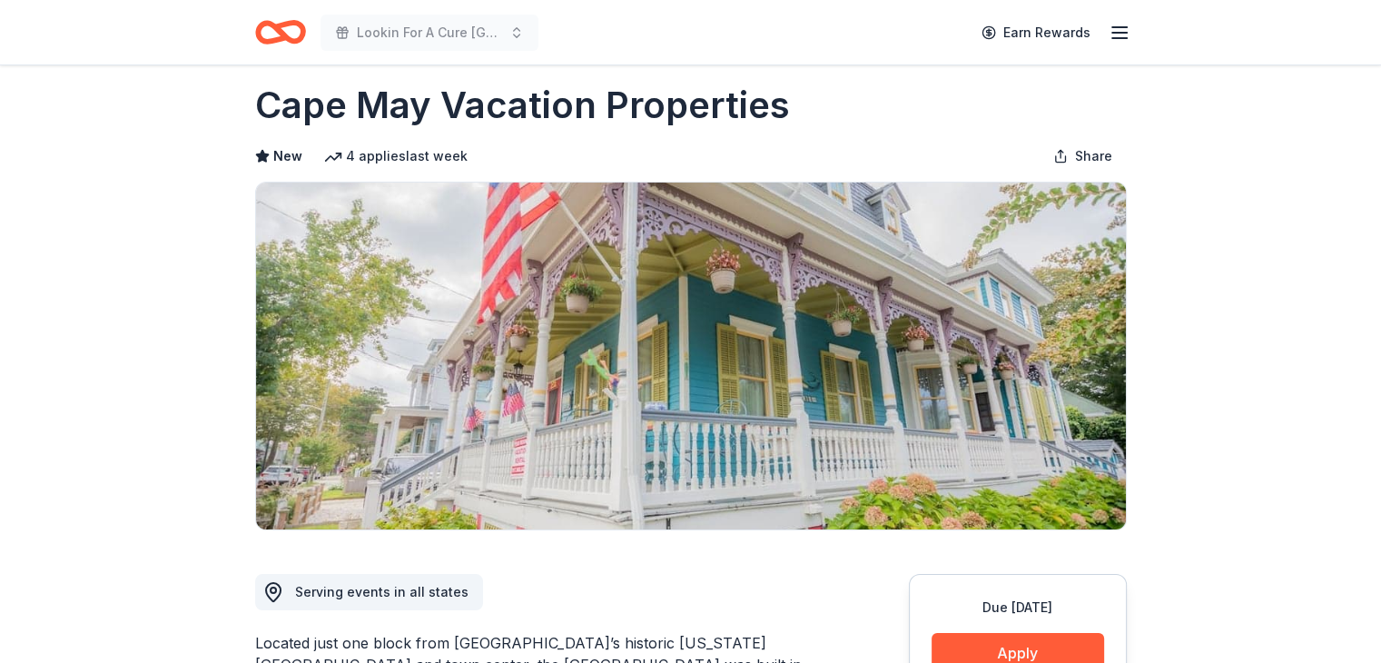
scroll to position [272, 0]
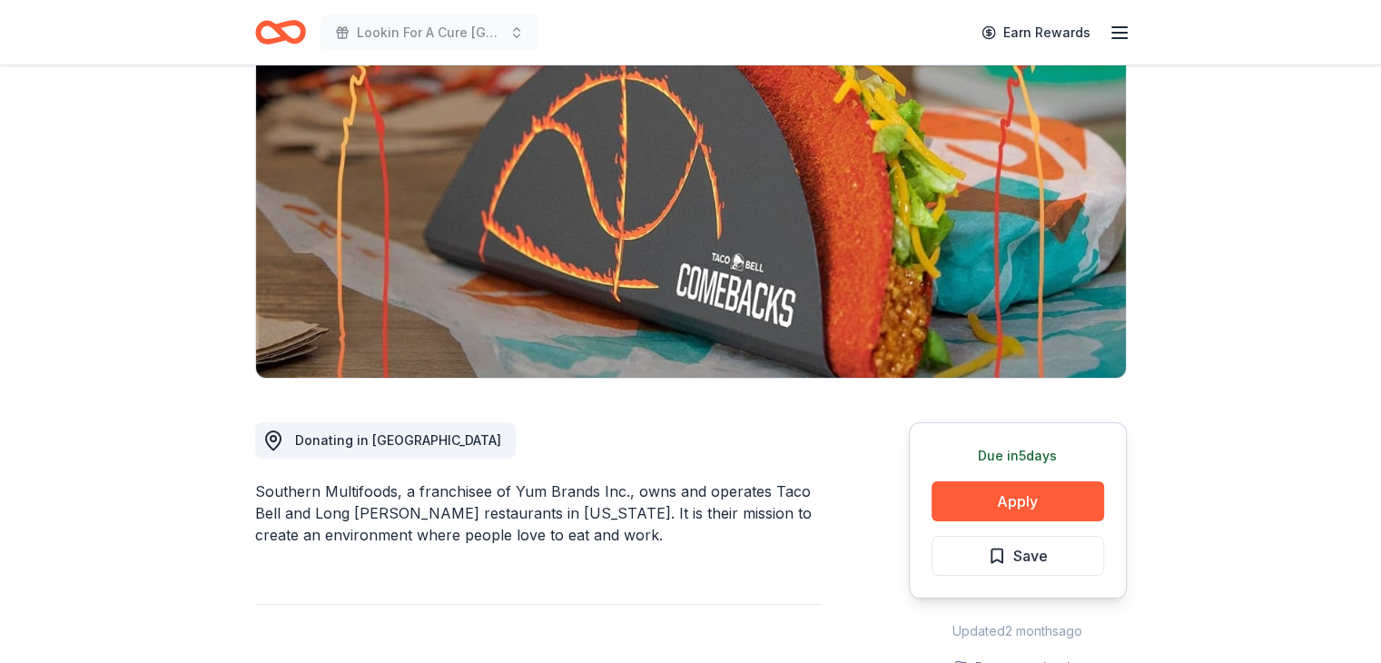
scroll to position [182, 0]
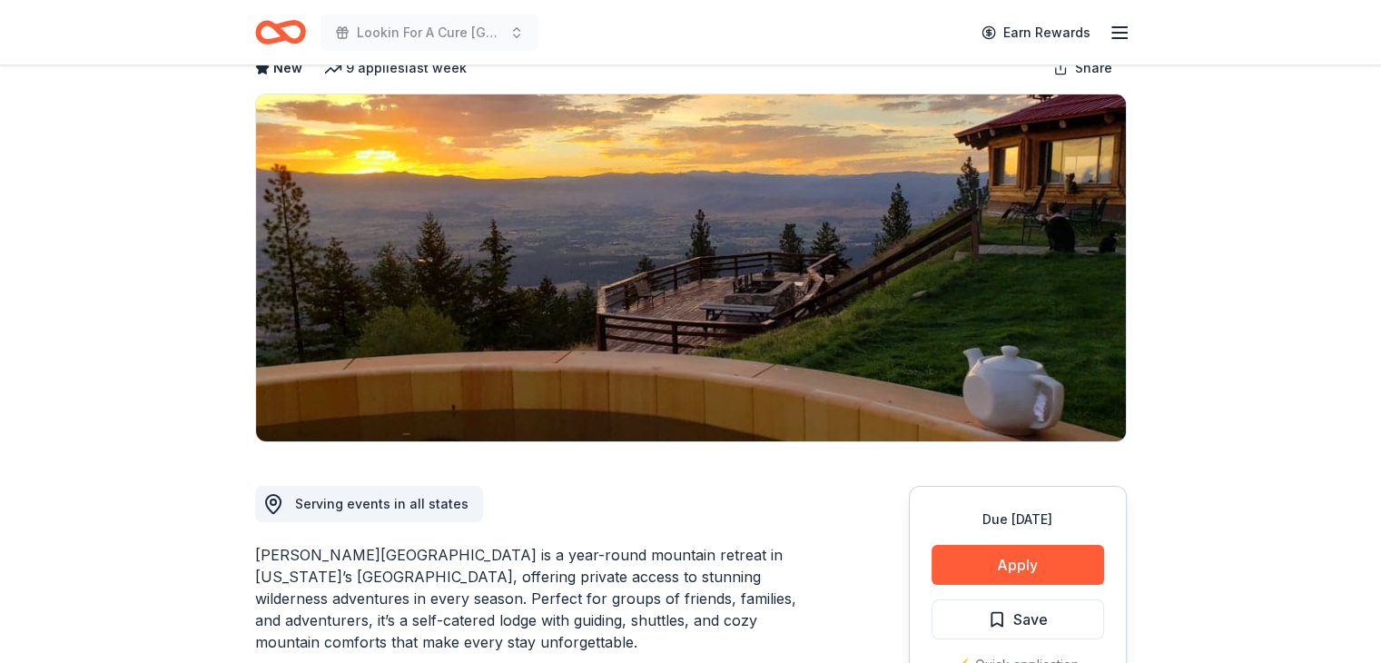
scroll to position [182, 0]
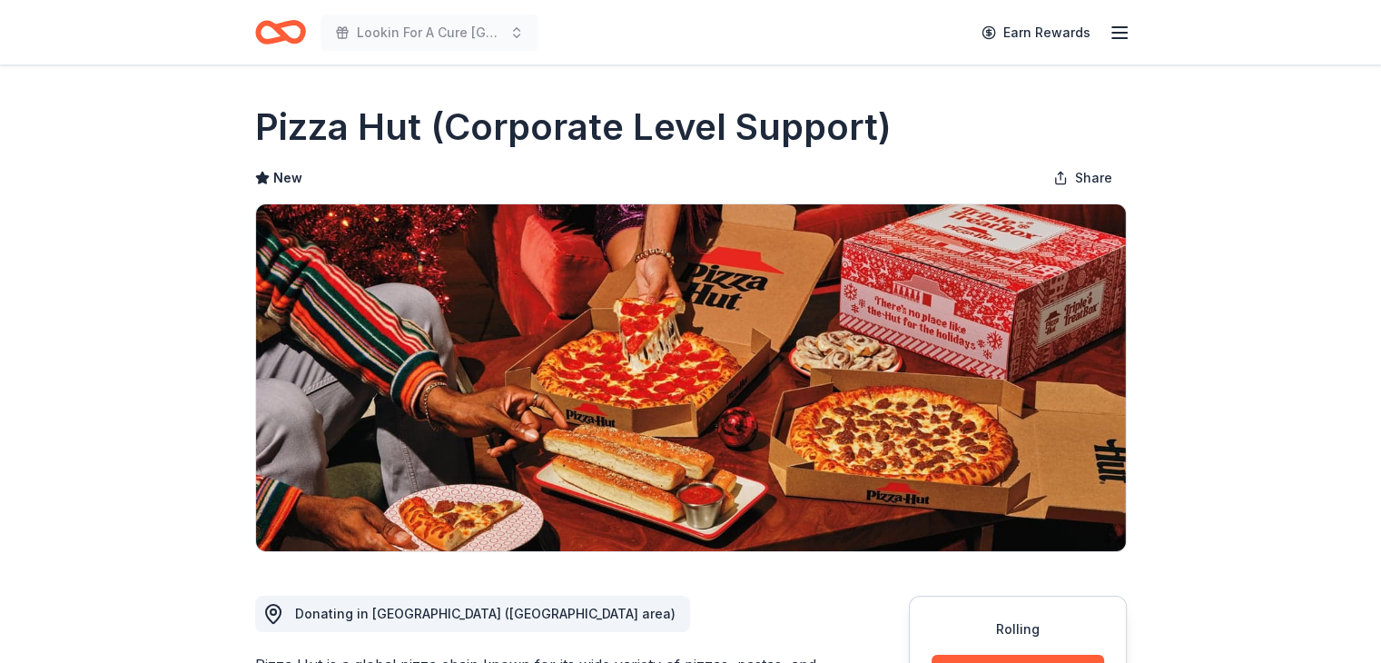
scroll to position [182, 0]
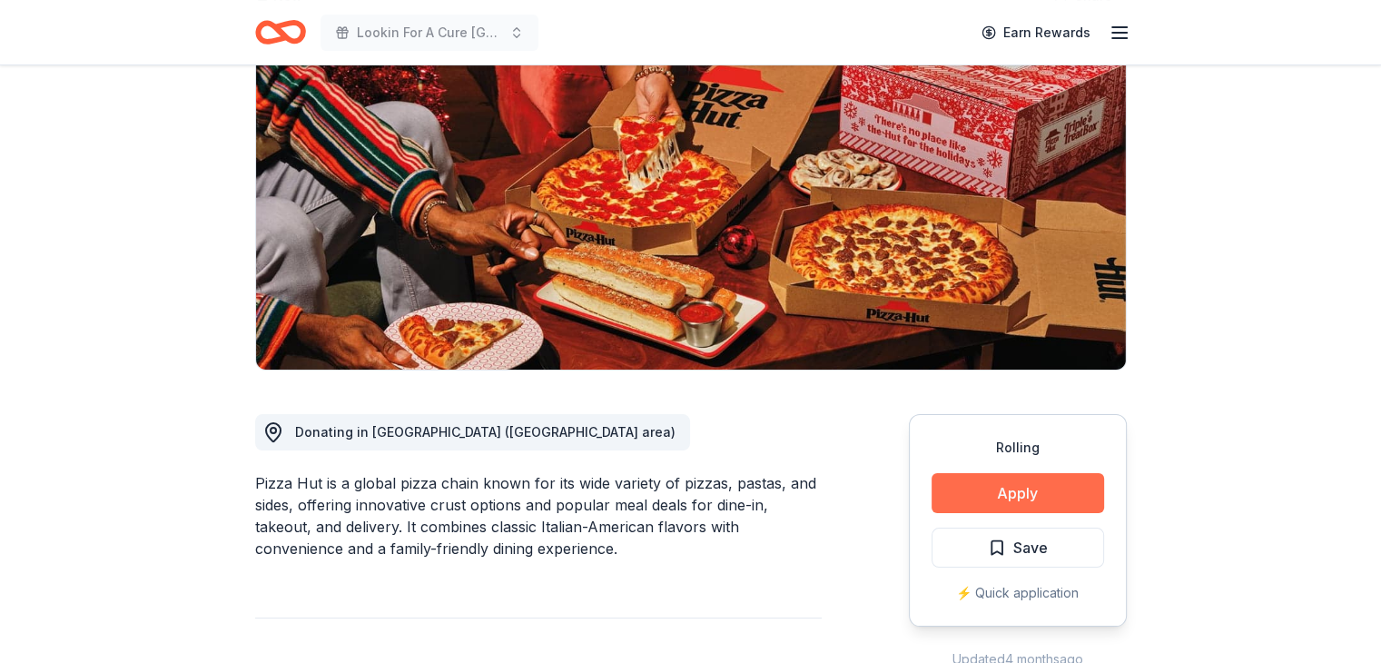
click at [1008, 495] on button "Apply" at bounding box center [1017, 493] width 172 height 40
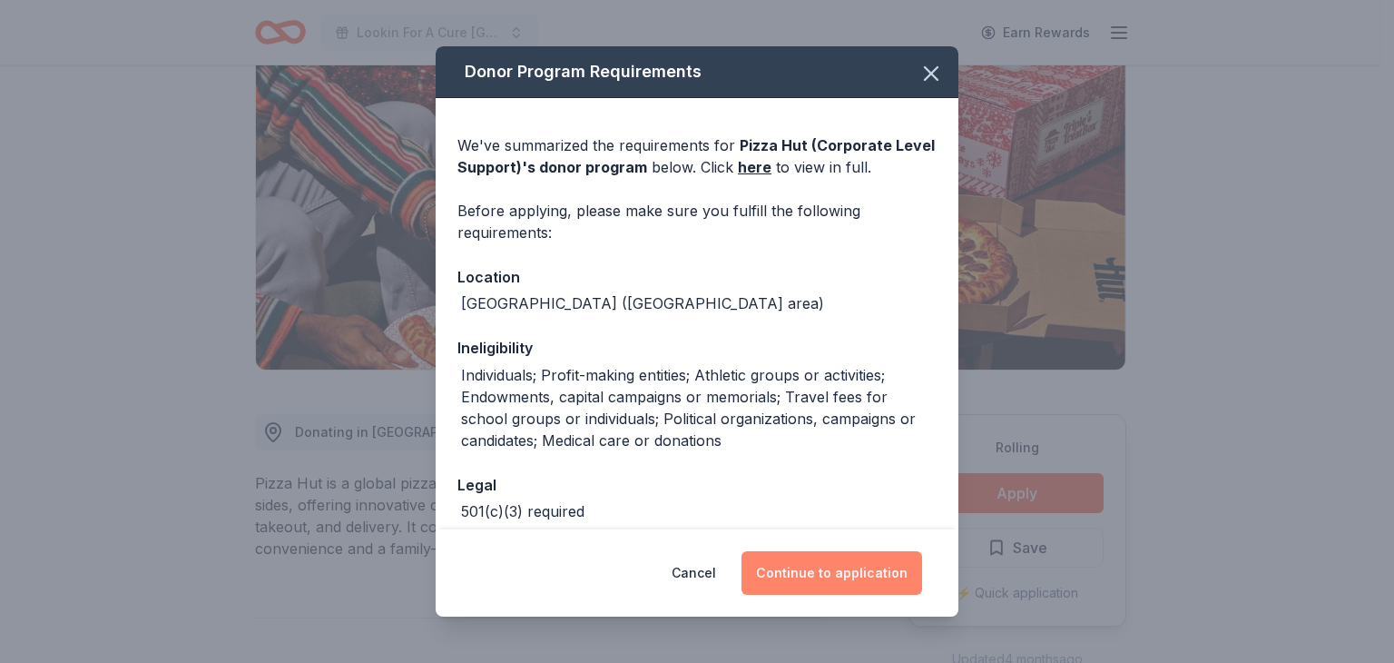
click at [835, 575] on button "Continue to application" at bounding box center [832, 573] width 181 height 44
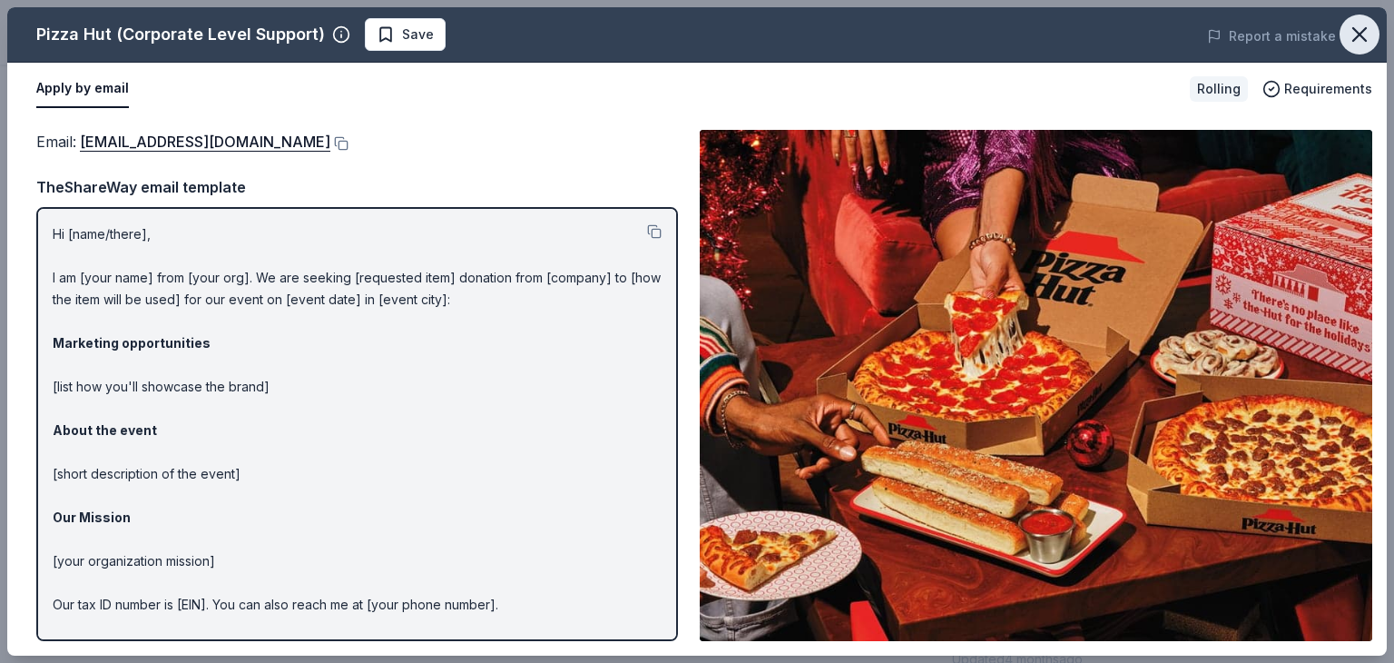
click at [1357, 34] on icon "button" at bounding box center [1359, 34] width 25 height 25
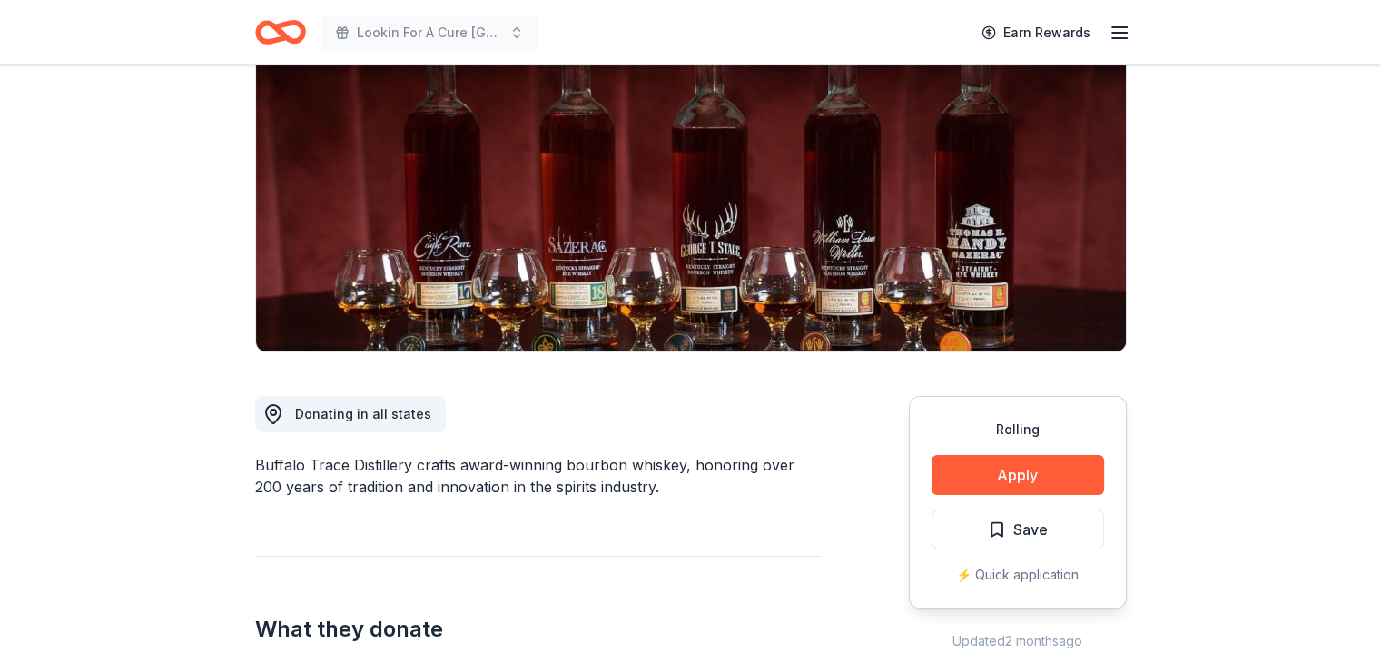
scroll to position [272, 0]
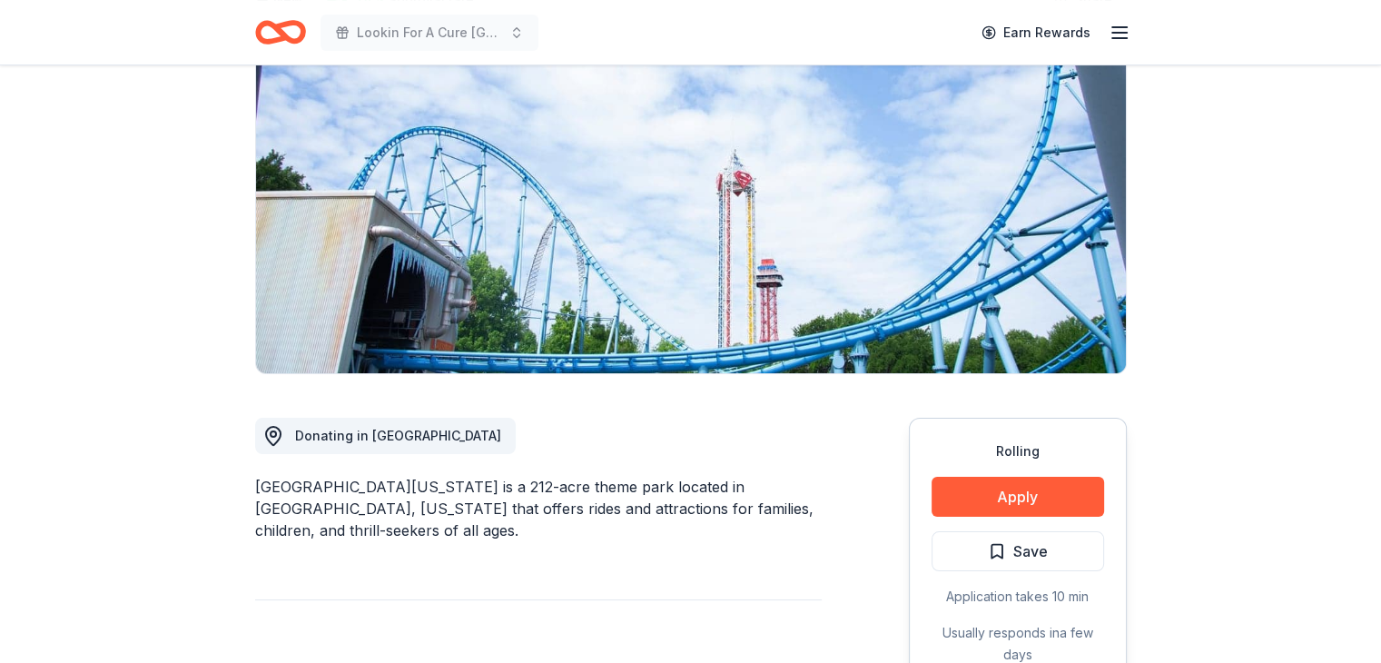
scroll to position [272, 0]
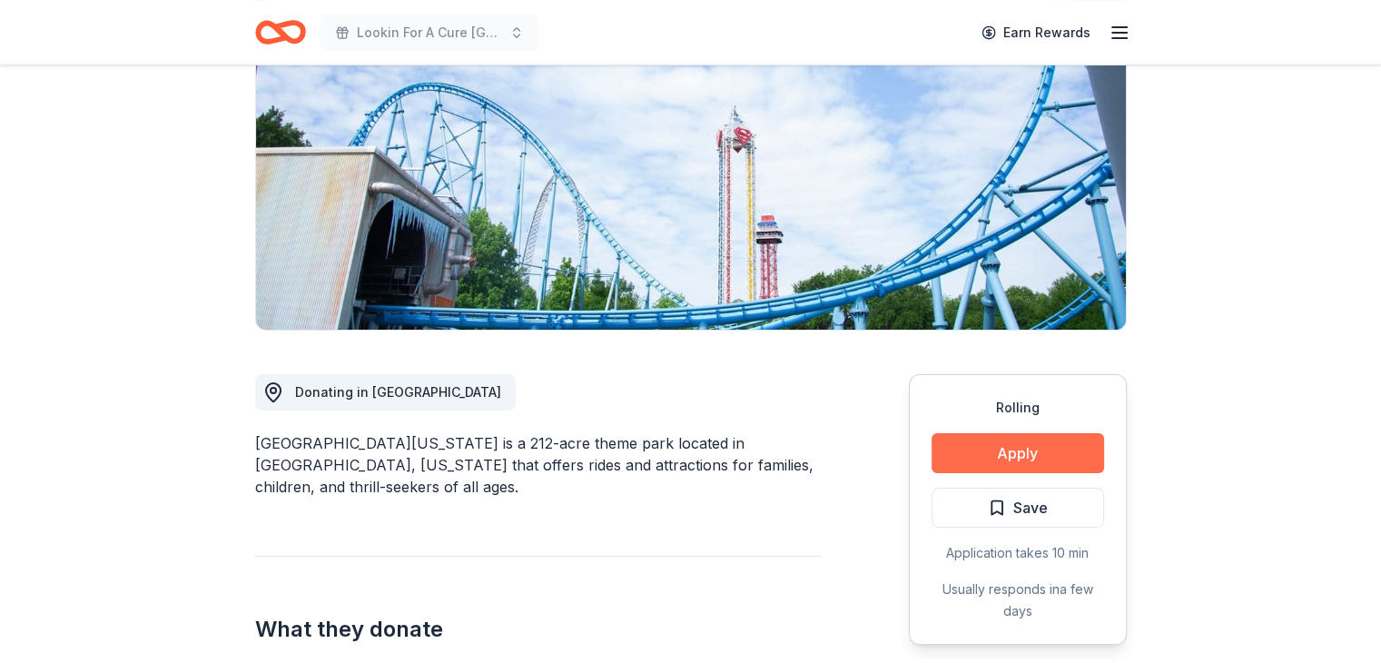
click at [1007, 454] on button "Apply" at bounding box center [1017, 453] width 172 height 40
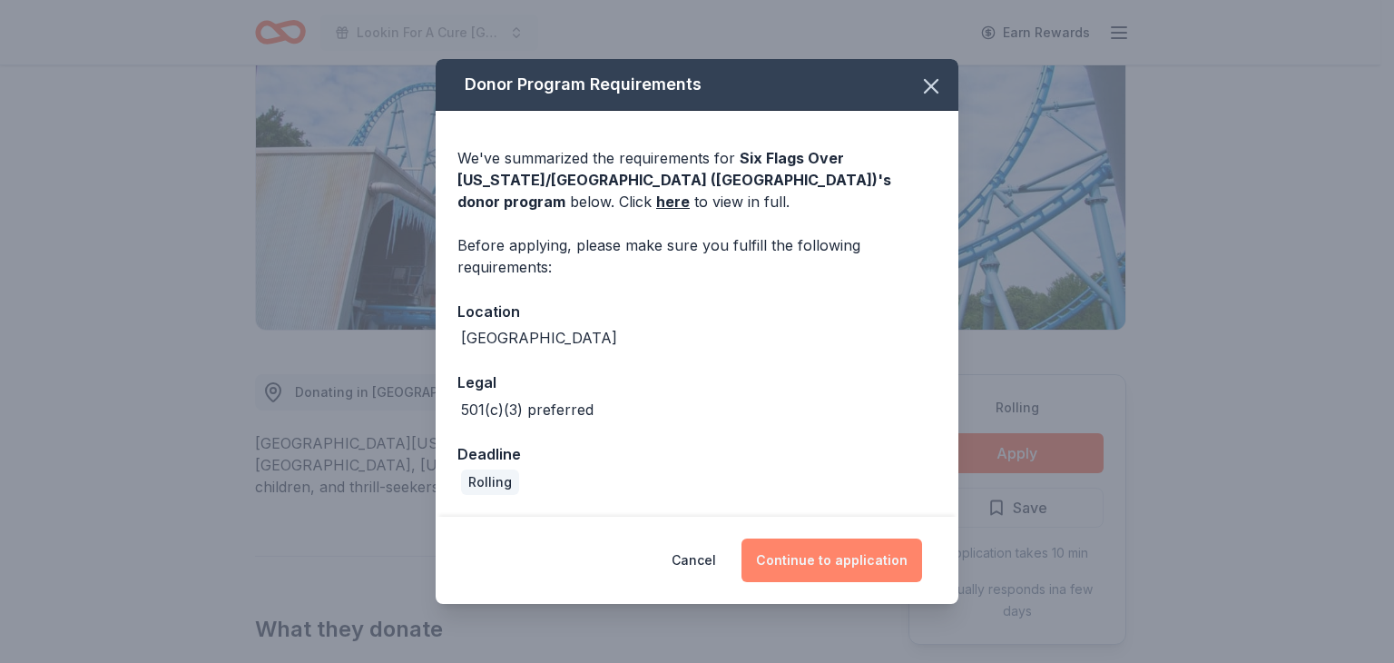
click at [801, 559] on button "Continue to application" at bounding box center [832, 560] width 181 height 44
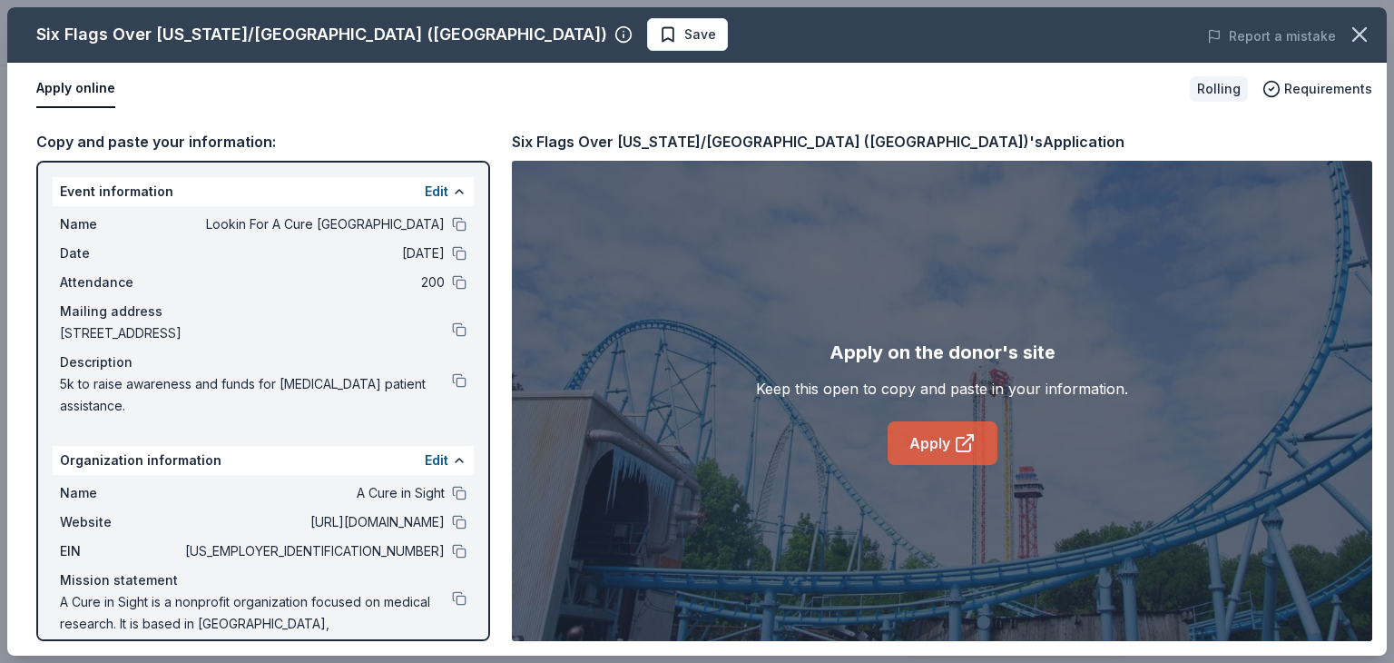
click at [937, 445] on link "Apply" at bounding box center [943, 443] width 110 height 44
click at [1363, 34] on icon "button" at bounding box center [1359, 34] width 25 height 25
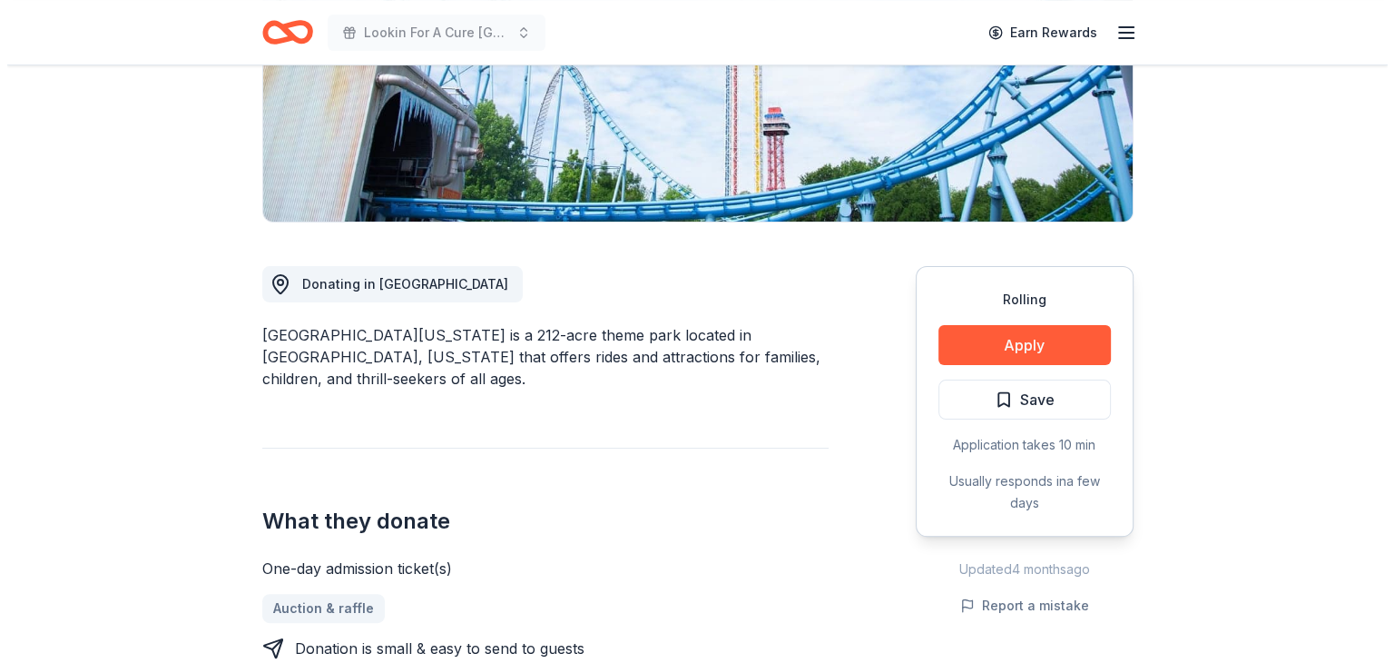
scroll to position [363, 0]
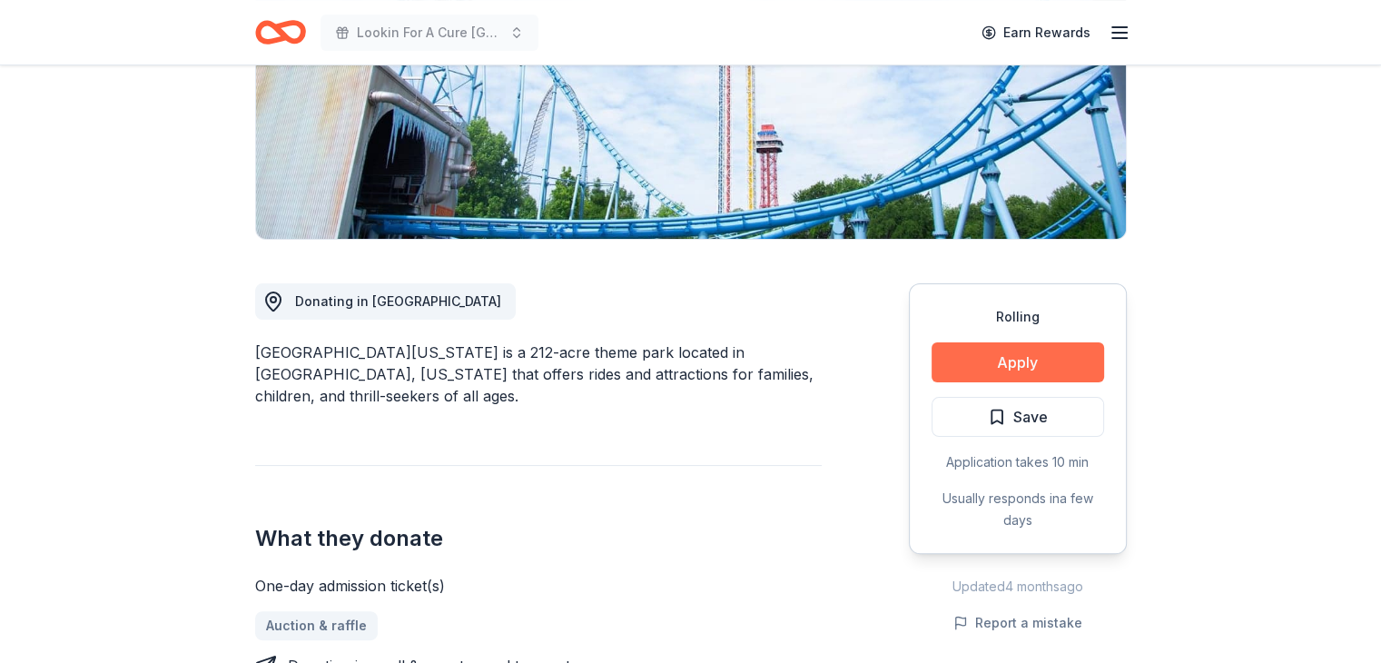
click at [1002, 364] on button "Apply" at bounding box center [1017, 362] width 172 height 40
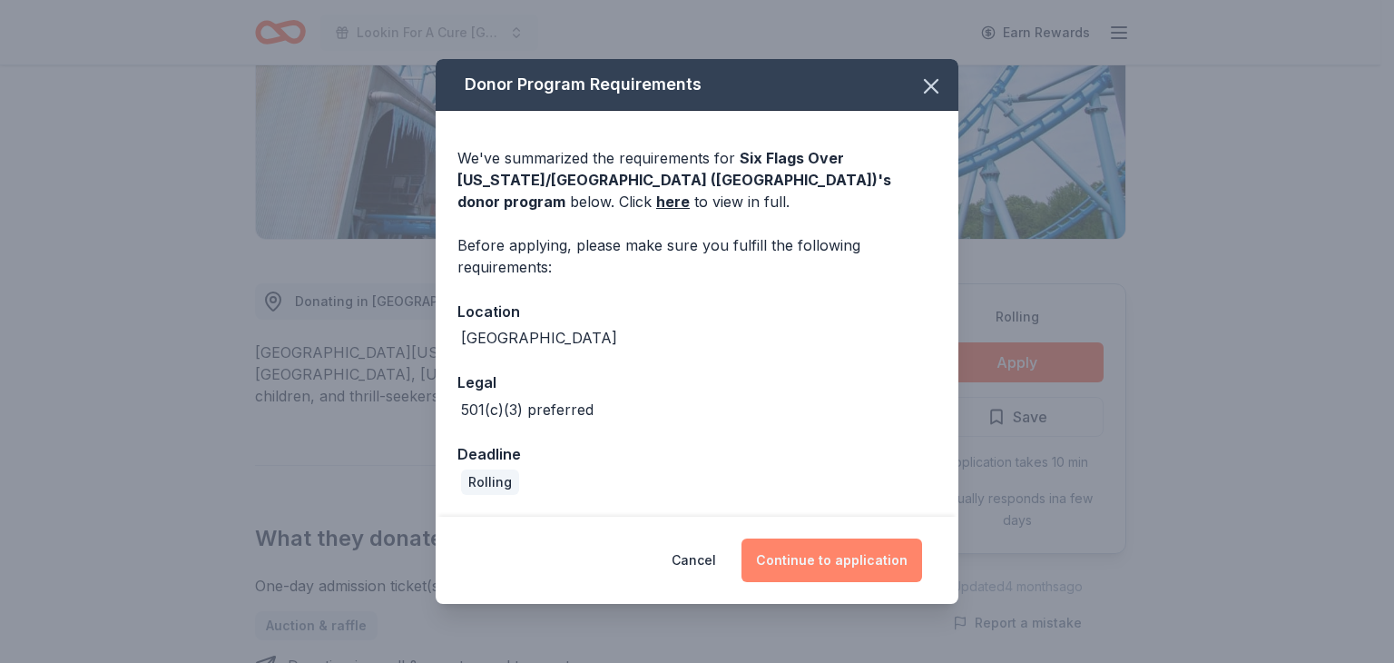
click at [815, 557] on button "Continue to application" at bounding box center [832, 560] width 181 height 44
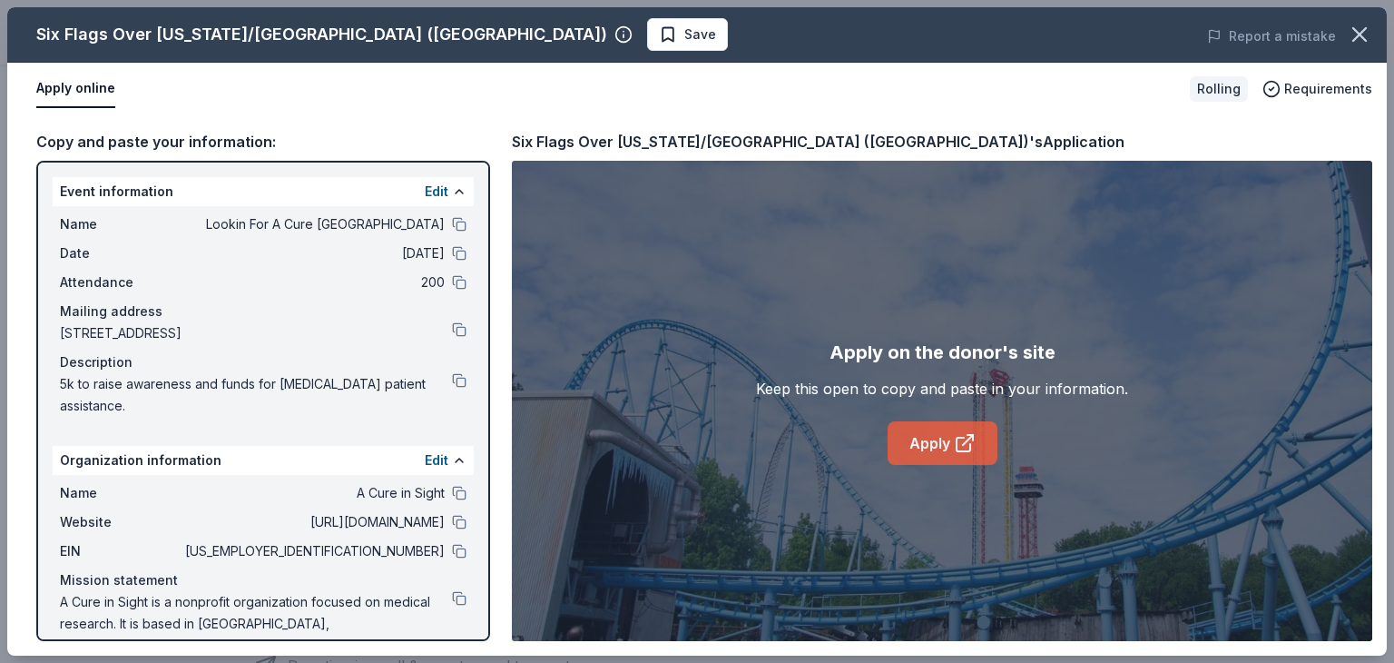
click at [952, 446] on link "Apply" at bounding box center [943, 443] width 110 height 44
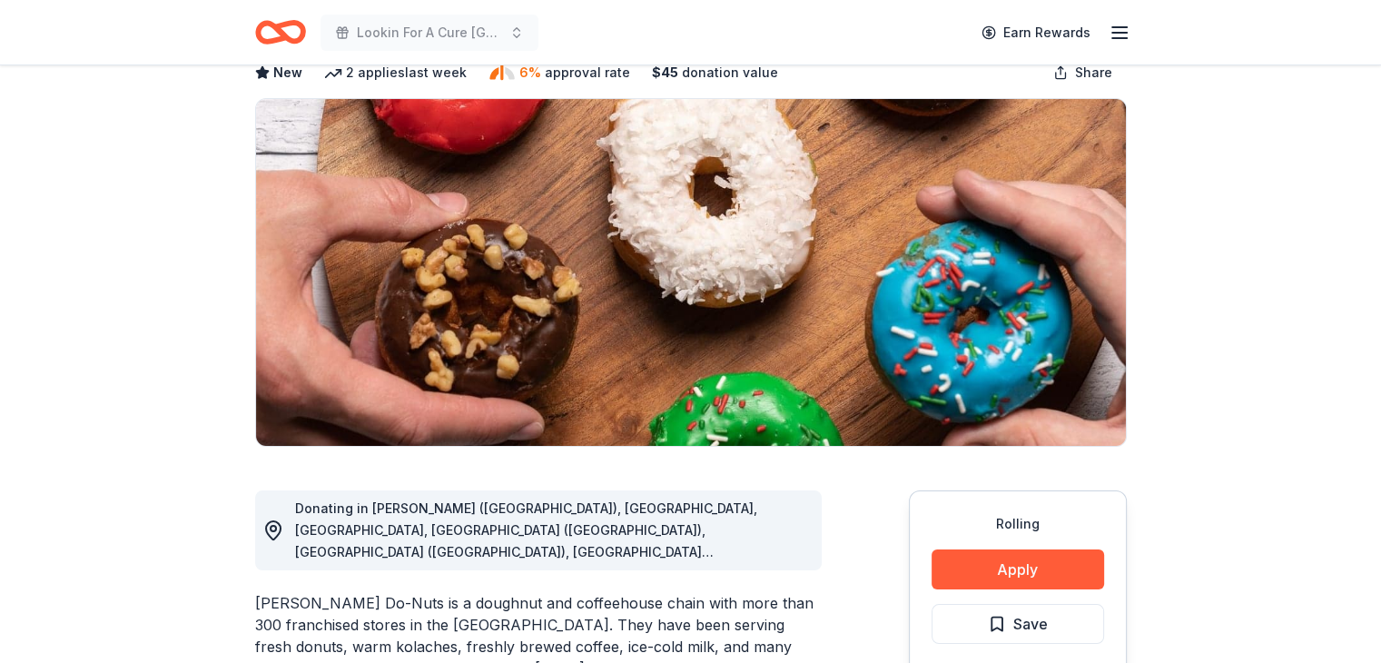
scroll to position [182, 0]
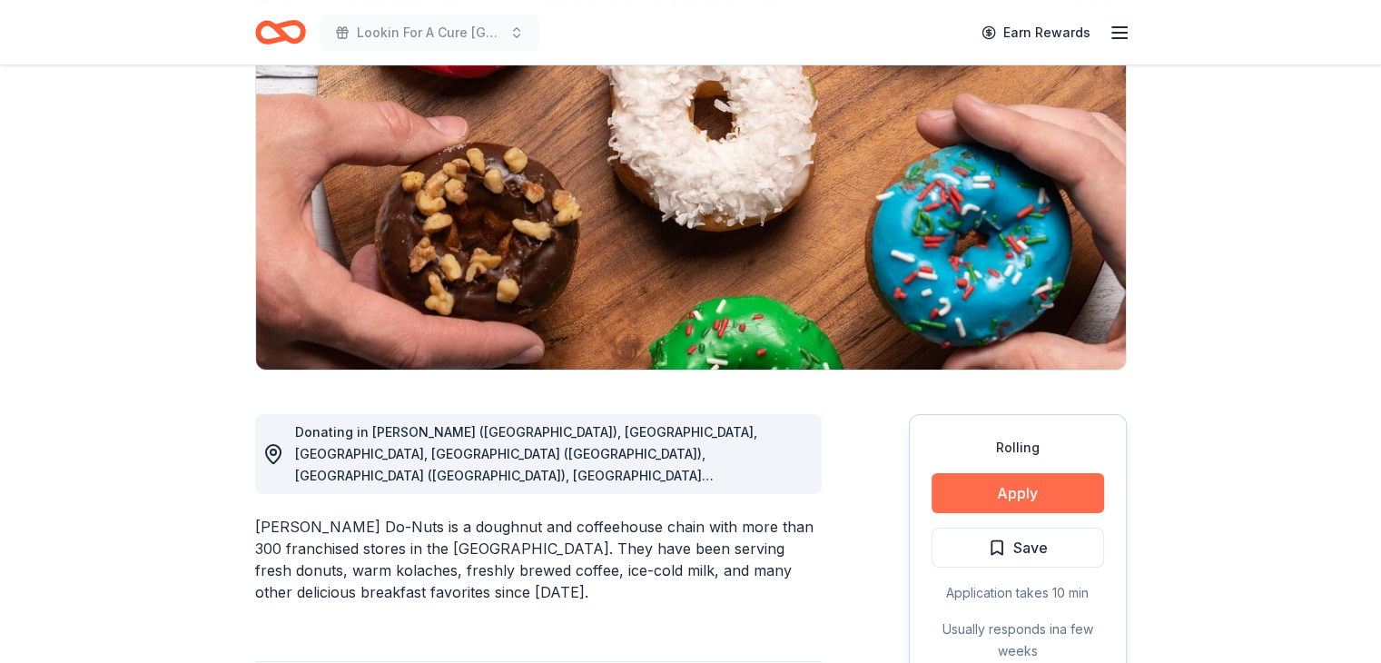
click at [1043, 491] on button "Apply" at bounding box center [1017, 493] width 172 height 40
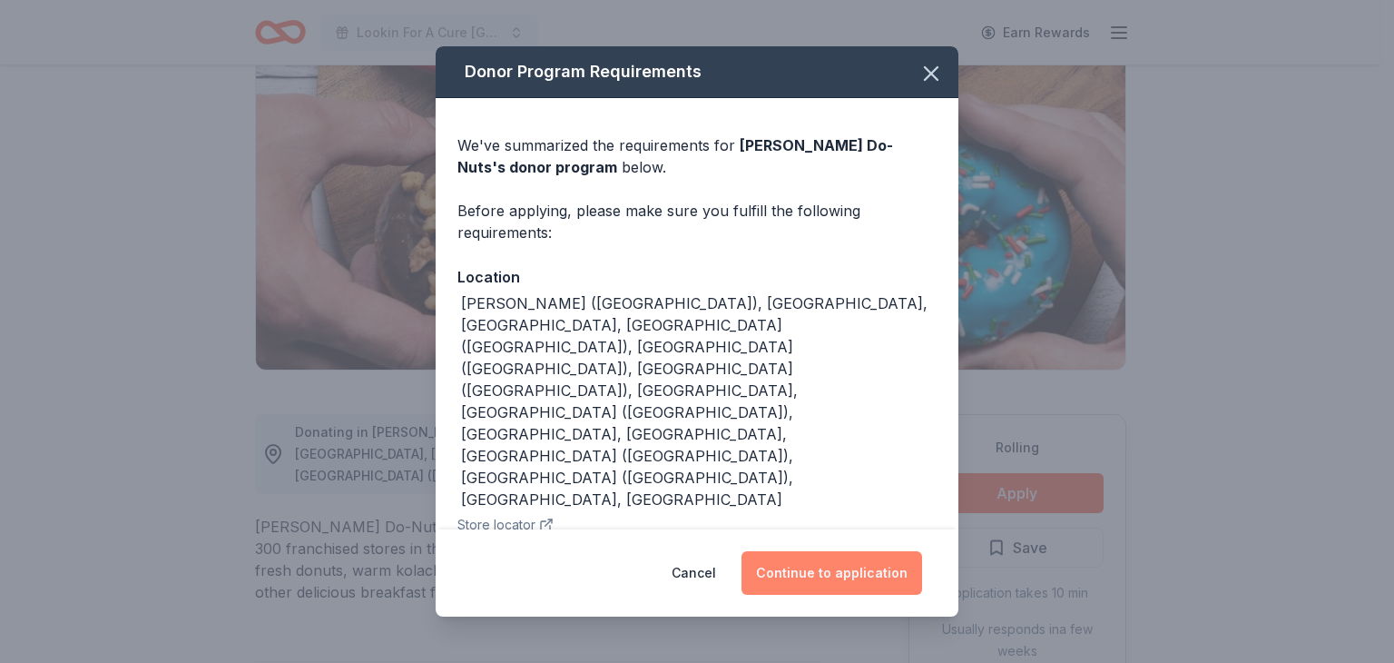
click at [824, 577] on button "Continue to application" at bounding box center [832, 573] width 181 height 44
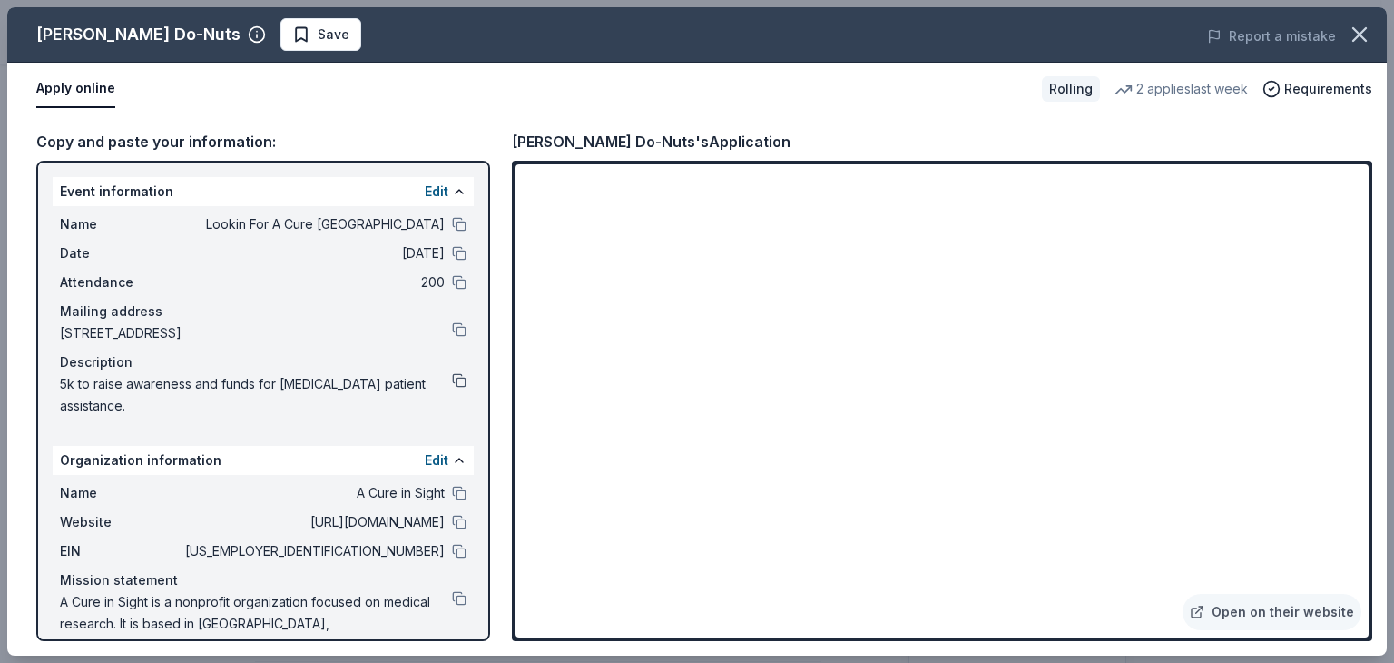
click at [452, 378] on button at bounding box center [459, 380] width 15 height 15
click at [452, 251] on button at bounding box center [459, 253] width 15 height 15
click at [452, 324] on button at bounding box center [459, 329] width 15 height 15
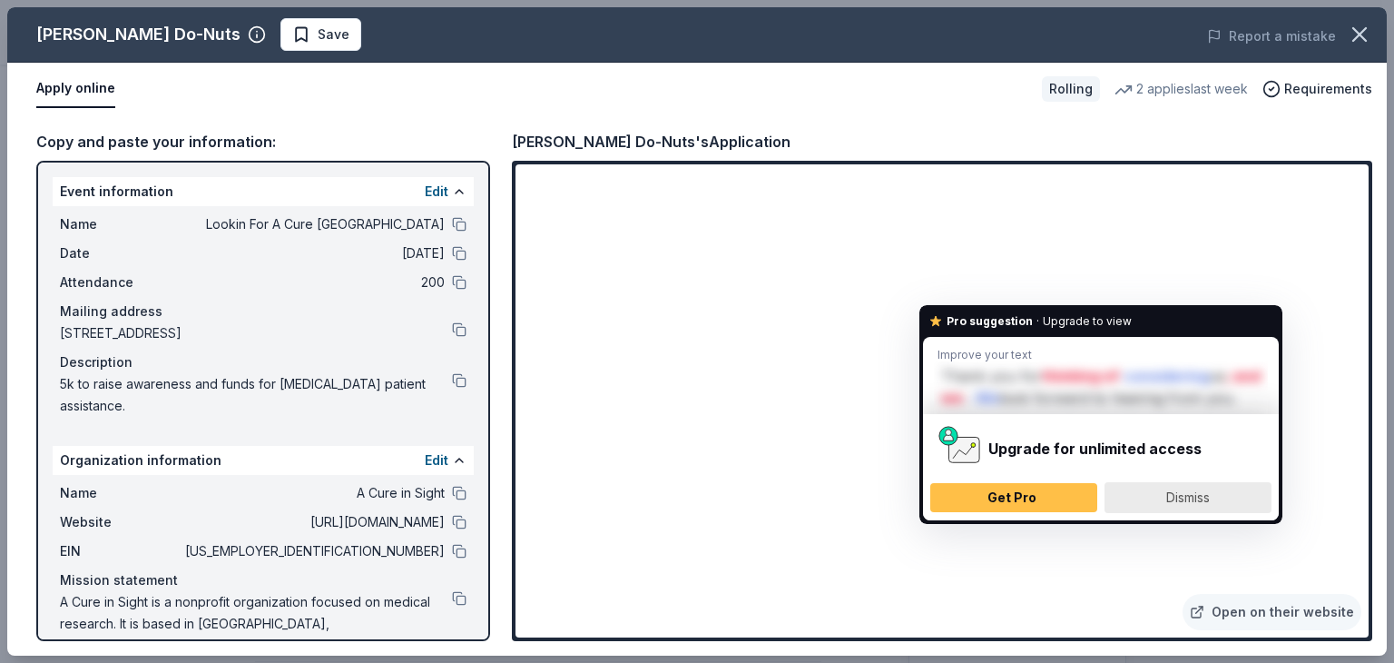
click at [1180, 498] on span "Dismiss" at bounding box center [1188, 496] width 44 height 15
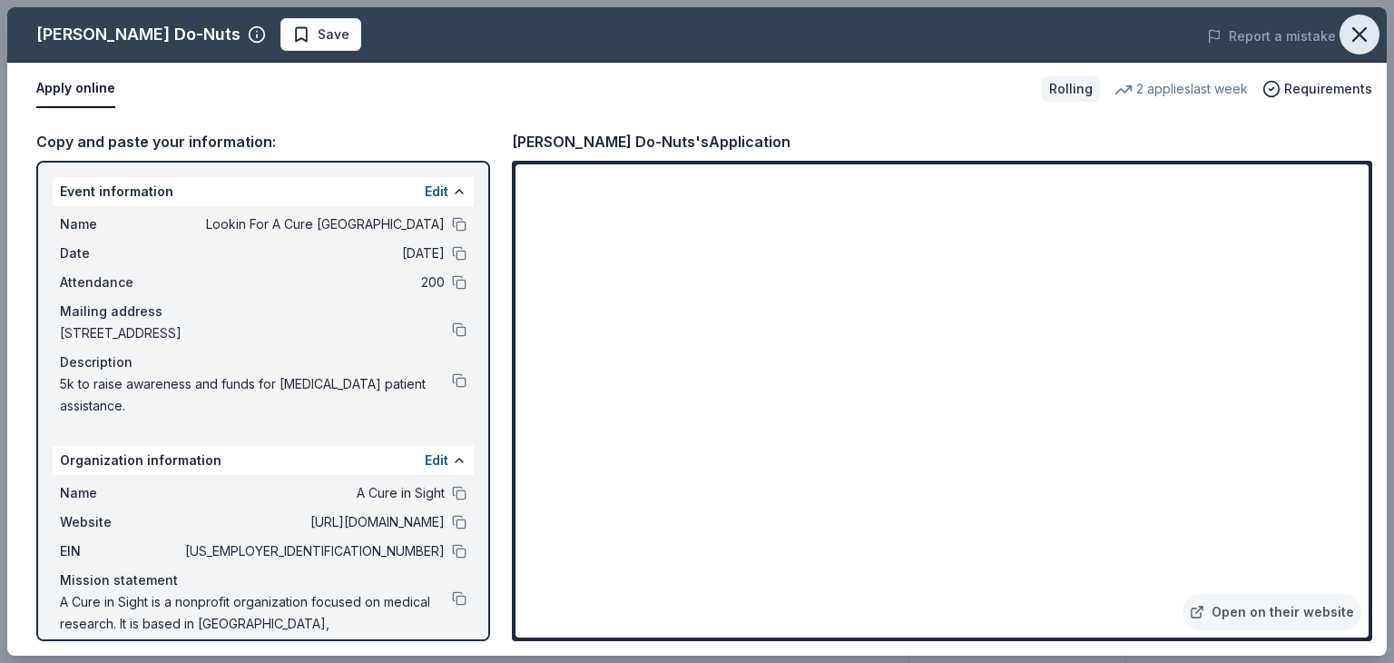
click at [1355, 30] on icon "button" at bounding box center [1359, 34] width 13 height 13
